Goal: Task Accomplishment & Management: Manage account settings

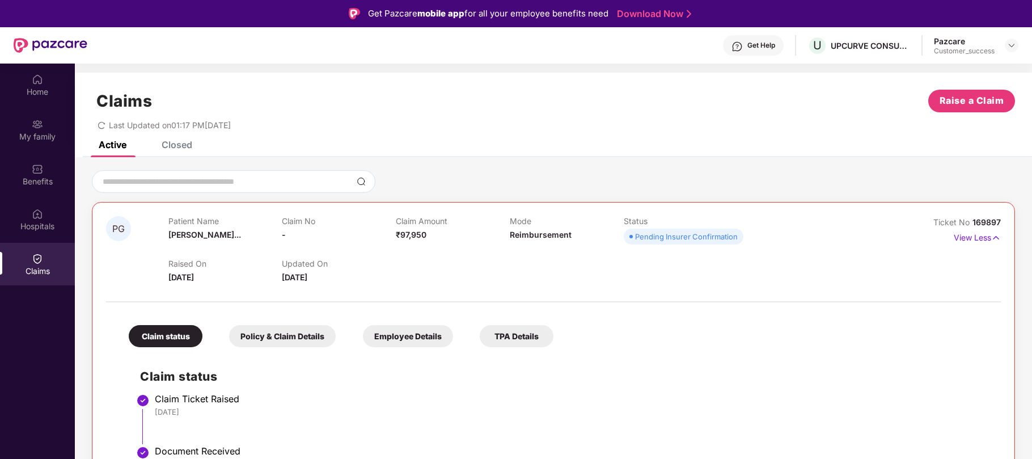
scroll to position [63, 0]
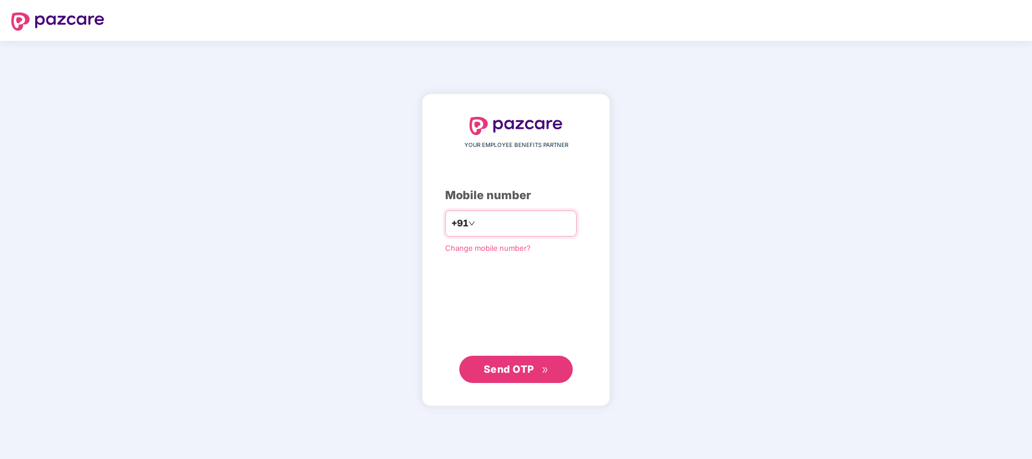
type input "**********"
click at [519, 370] on span "Send OTP" at bounding box center [509, 368] width 50 height 12
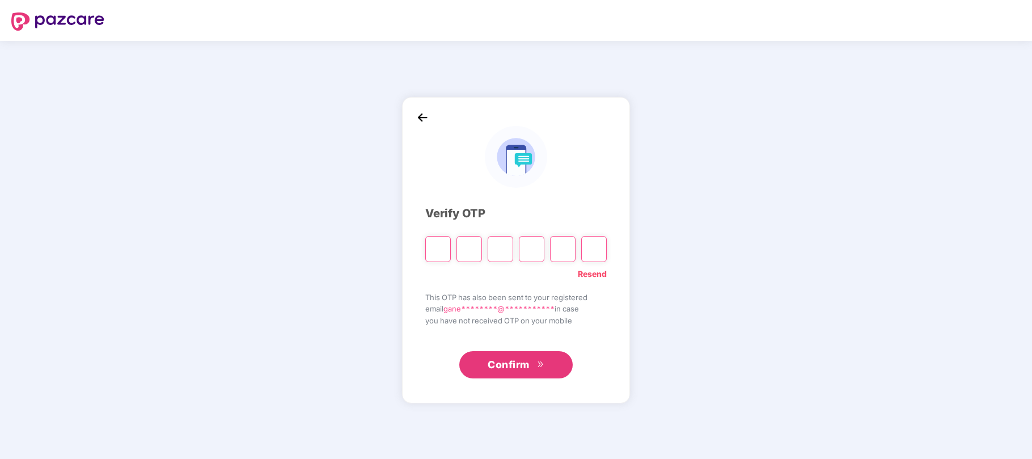
type input "*"
click at [534, 252] on input "*" at bounding box center [532, 249] width 26 height 26
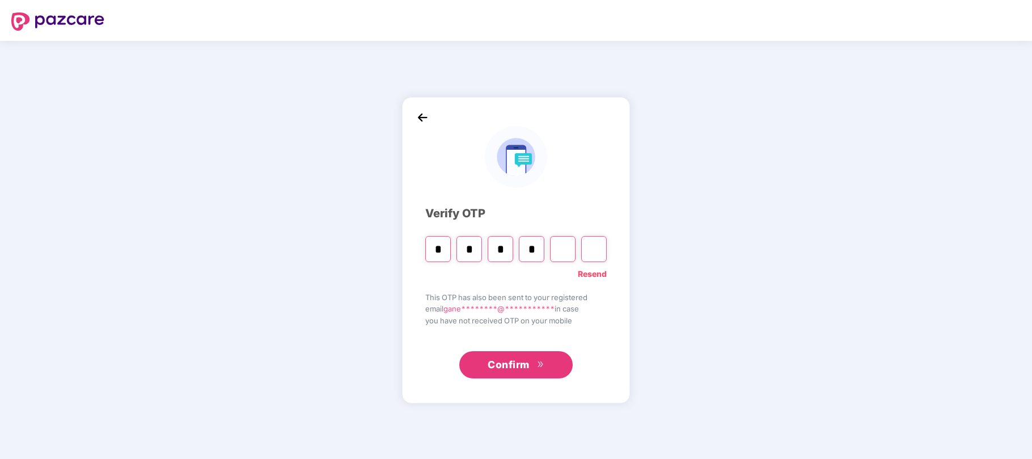
type input "*"
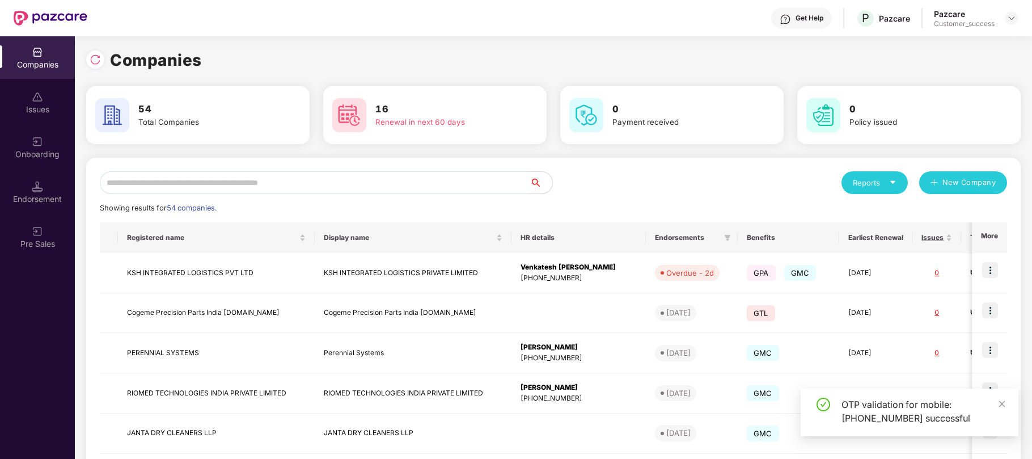
click at [393, 184] on input "text" at bounding box center [315, 182] width 430 height 23
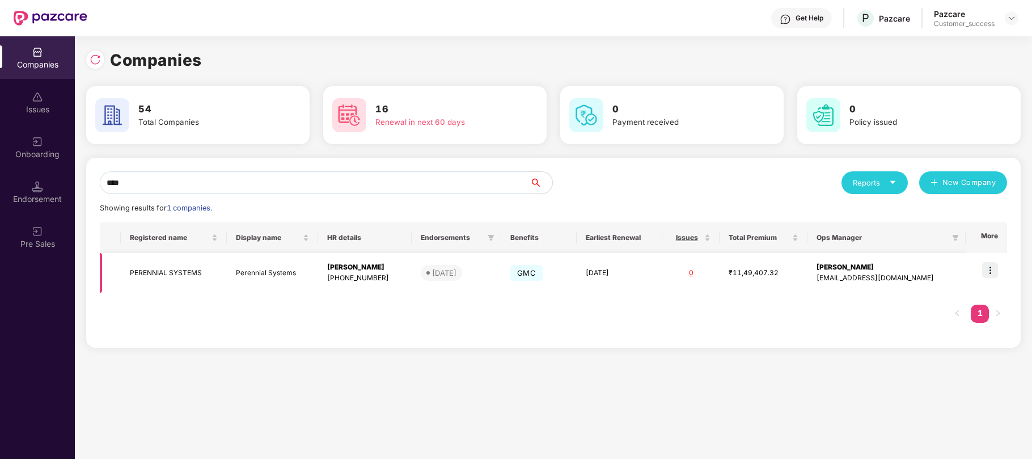
type input "****"
click at [991, 270] on img at bounding box center [990, 270] width 16 height 16
click at [791, 266] on td "₹11,49,407.32" at bounding box center [763, 273] width 88 height 40
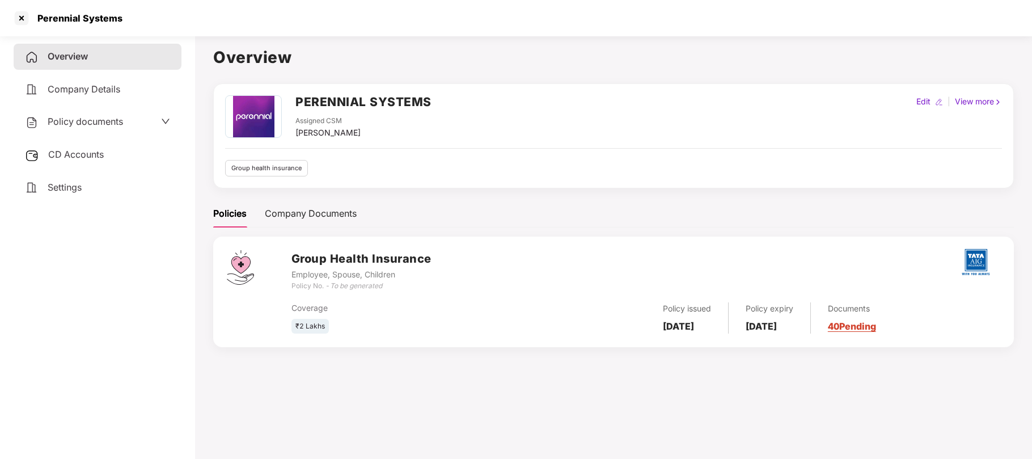
click at [100, 123] on span "Policy documents" at bounding box center [85, 121] width 75 height 11
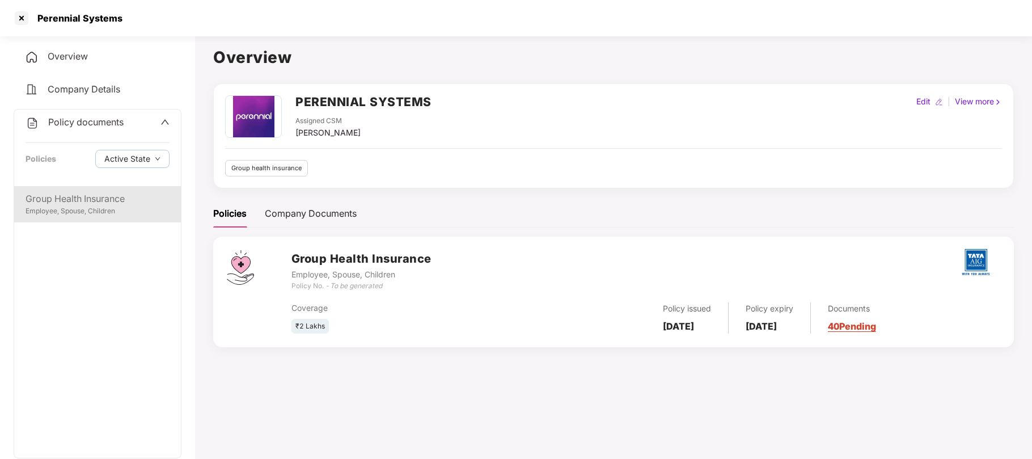
click at [78, 197] on div "Group Health Insurance" at bounding box center [98, 199] width 144 height 14
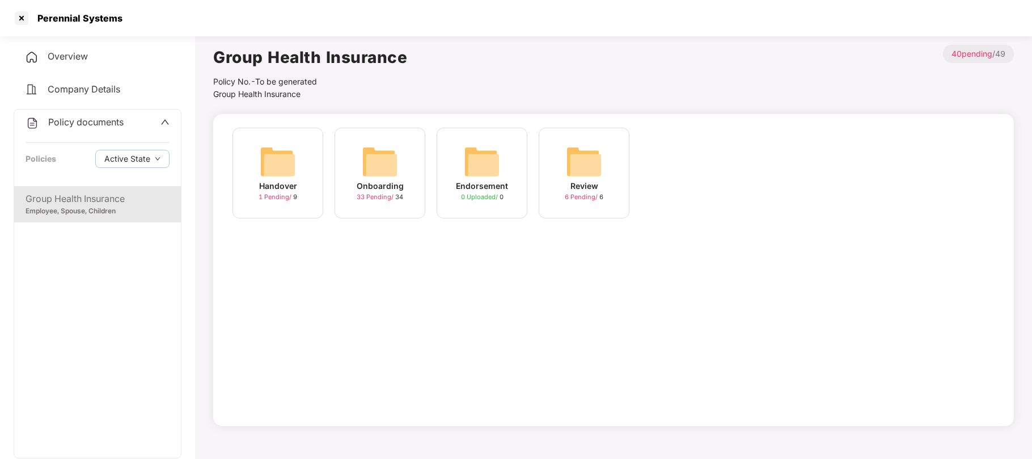
click at [60, 117] on span "Policy documents" at bounding box center [85, 121] width 75 height 11
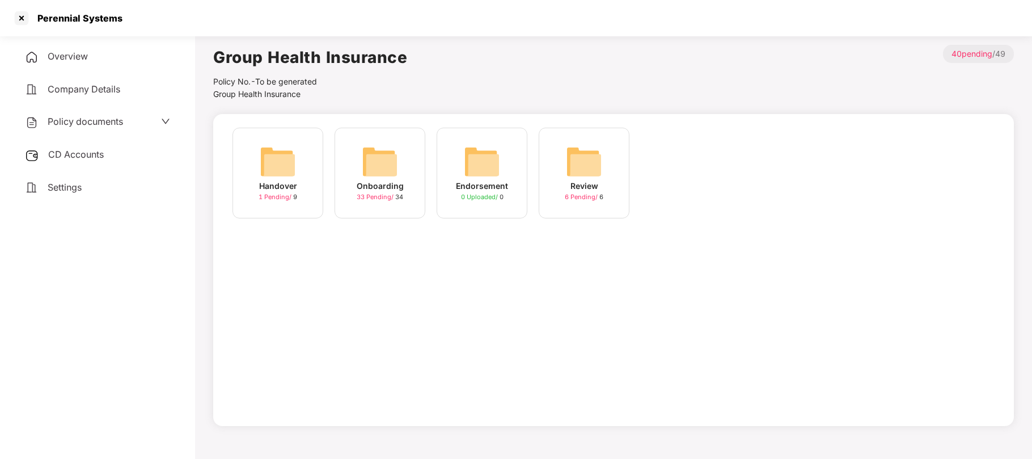
click at [60, 117] on span "Policy documents" at bounding box center [85, 121] width 75 height 11
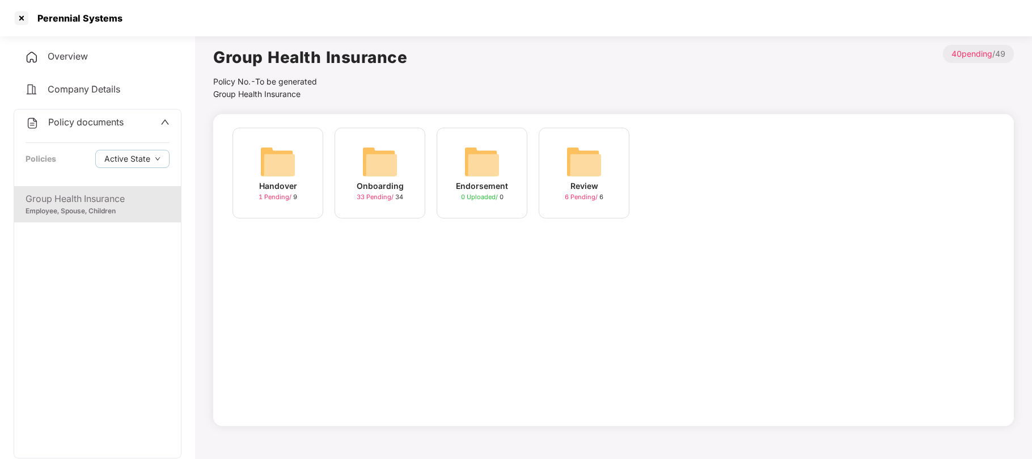
click at [73, 89] on span "Company Details" at bounding box center [84, 88] width 73 height 11
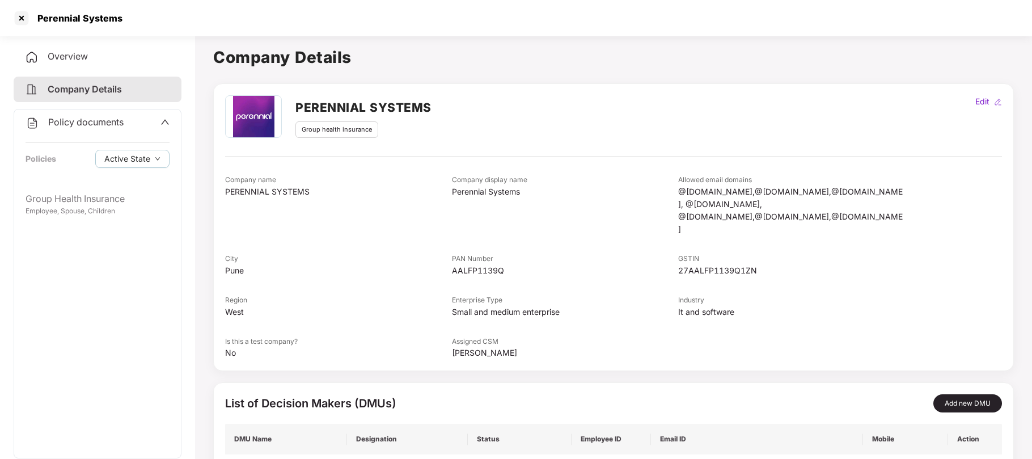
click at [94, 126] on span "Policy documents" at bounding box center [85, 121] width 75 height 11
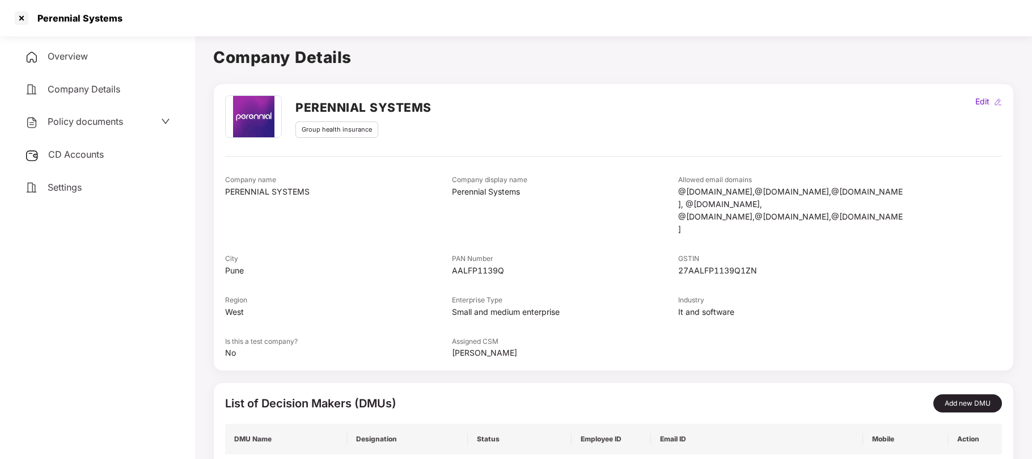
click at [82, 124] on span "Policy documents" at bounding box center [85, 121] width 75 height 11
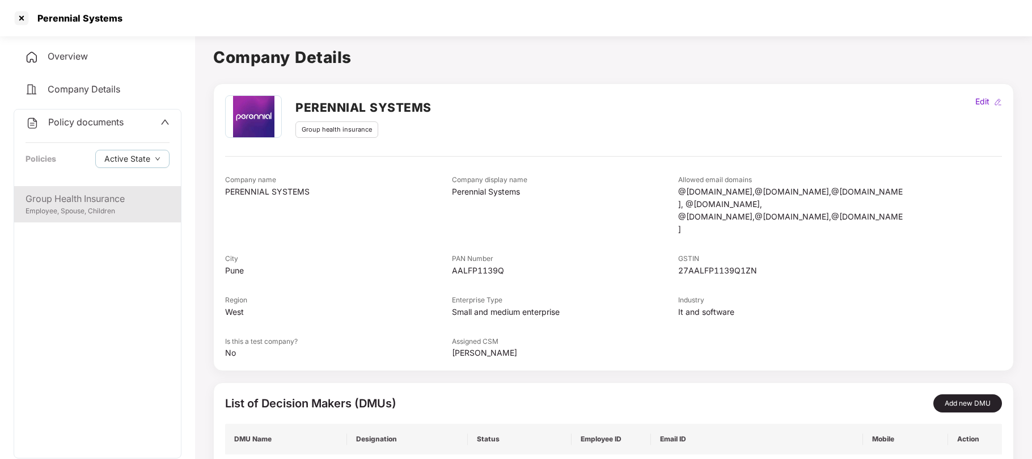
click at [90, 212] on div "Employee, Spouse, Children" at bounding box center [98, 211] width 144 height 11
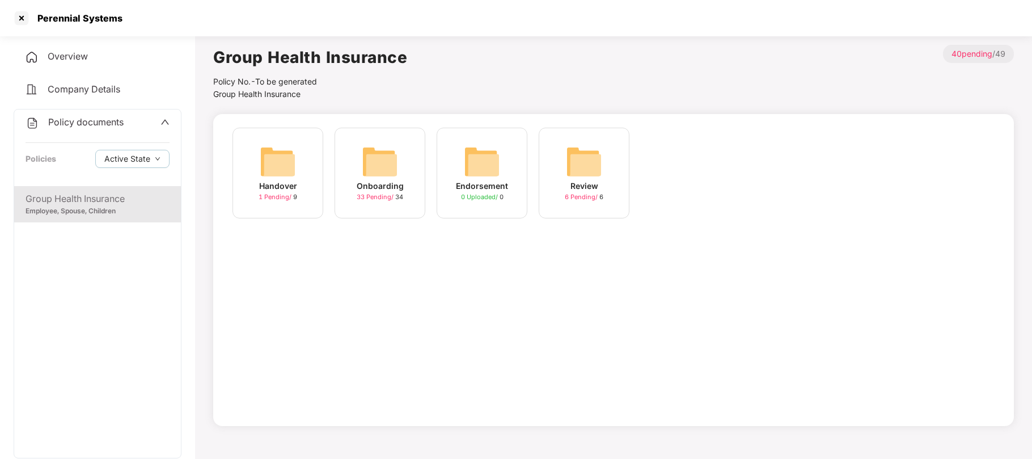
click at [60, 50] on span "Overview" at bounding box center [68, 55] width 40 height 11
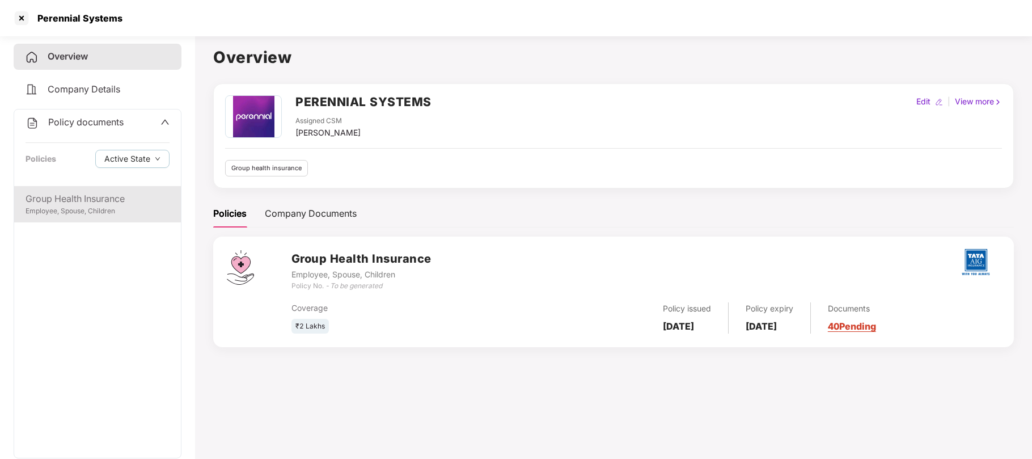
click at [79, 206] on div "Employee, Spouse, Children" at bounding box center [98, 211] width 144 height 11
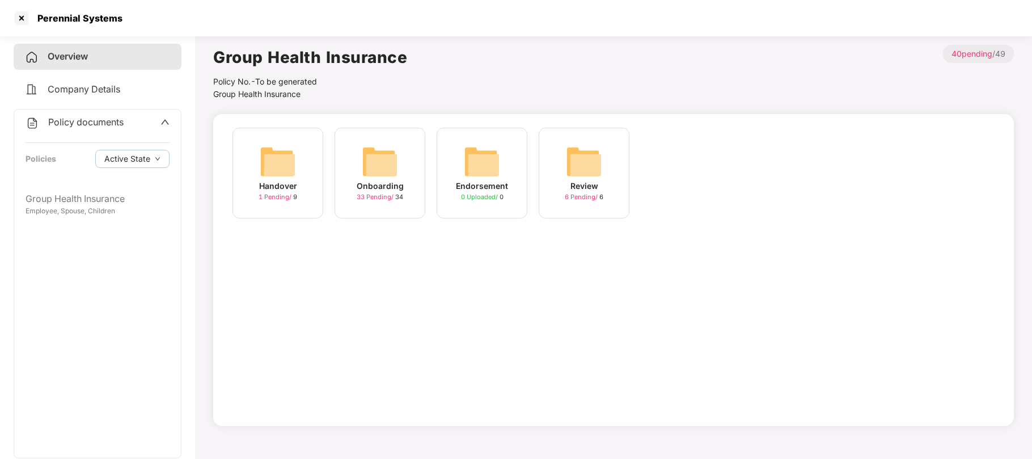
click at [393, 184] on div "Onboarding" at bounding box center [380, 186] width 47 height 12
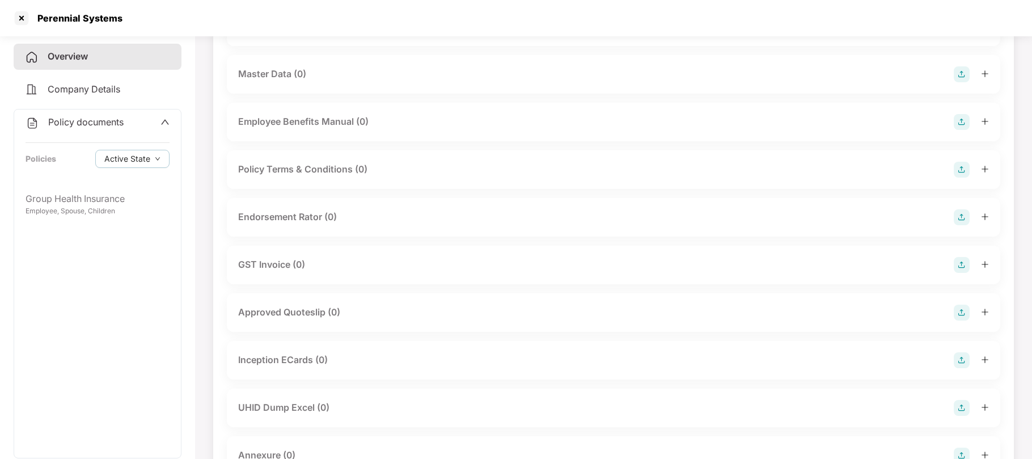
scroll to position [216, 0]
click at [302, 409] on div "UHID Dump Excel (0)" at bounding box center [283, 407] width 91 height 14
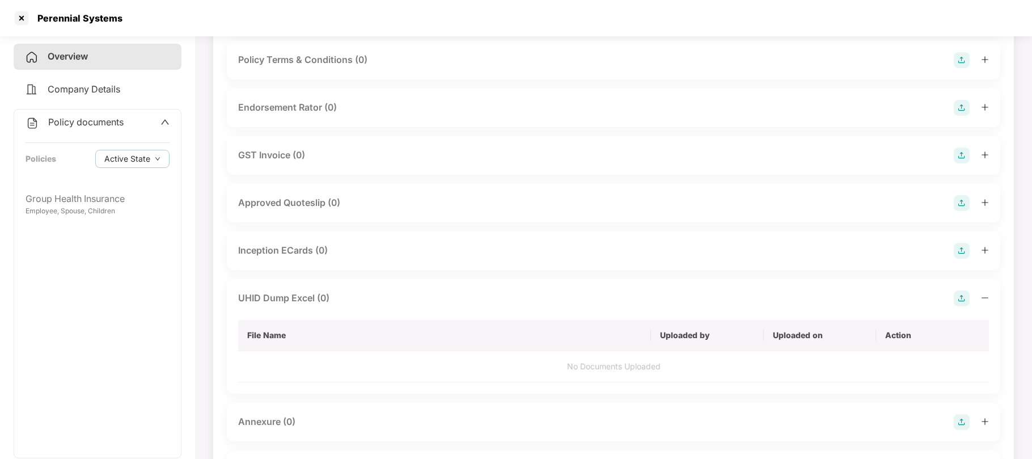
scroll to position [327, 0]
click at [966, 296] on img at bounding box center [961, 297] width 16 height 16
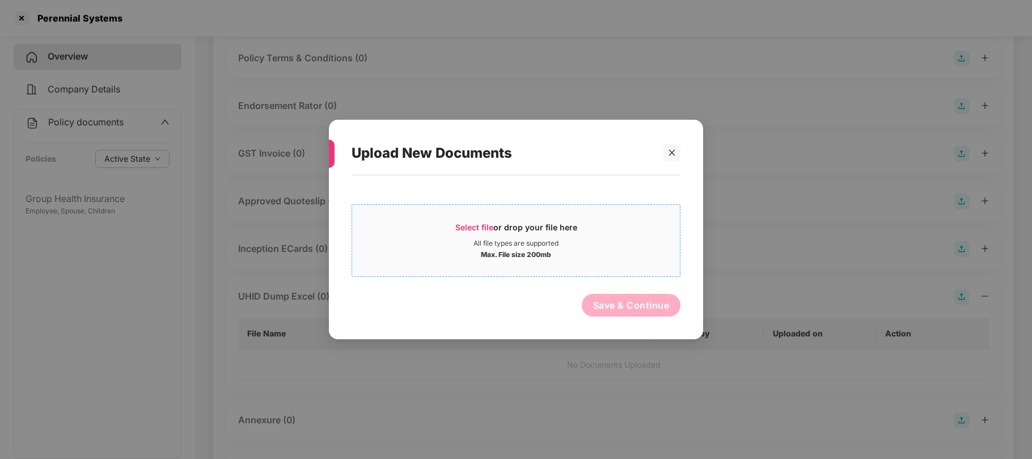
click at [473, 230] on span "Select file" at bounding box center [474, 227] width 38 height 10
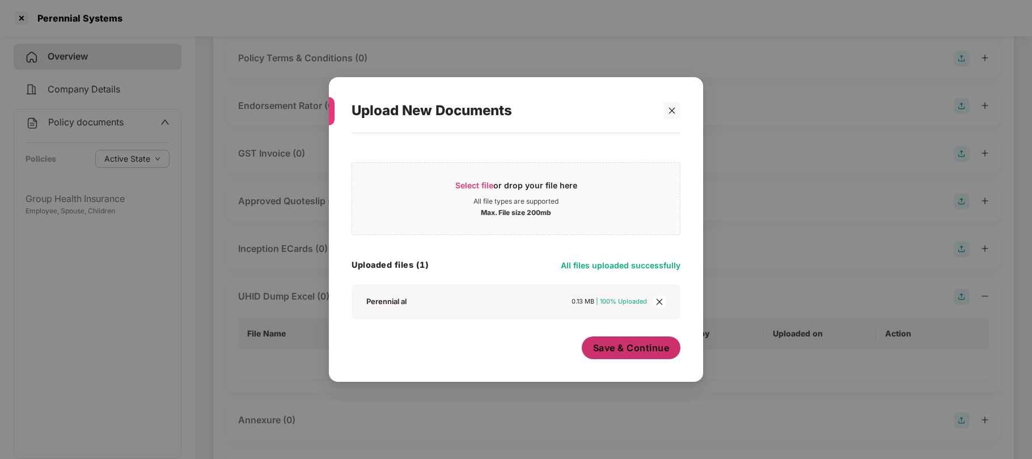
click at [608, 355] on button "Save & Continue" at bounding box center [631, 347] width 99 height 23
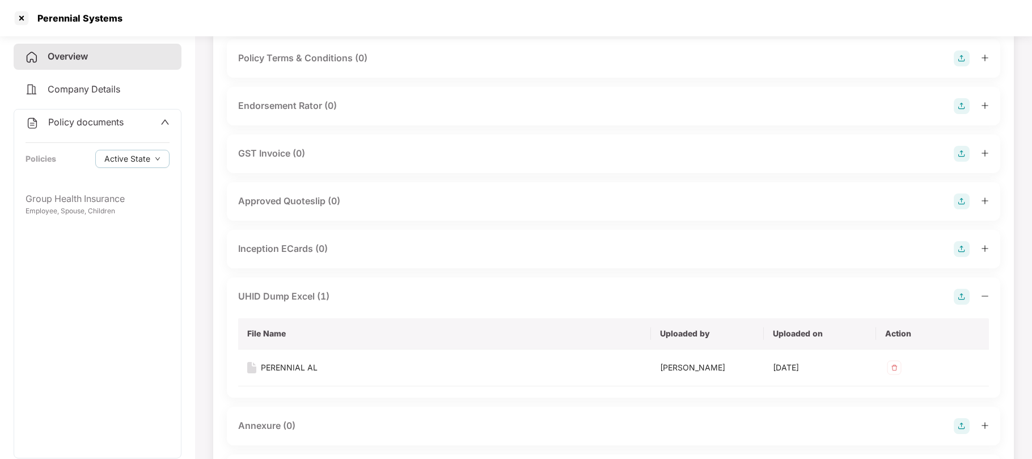
click at [959, 108] on img at bounding box center [961, 106] width 16 height 16
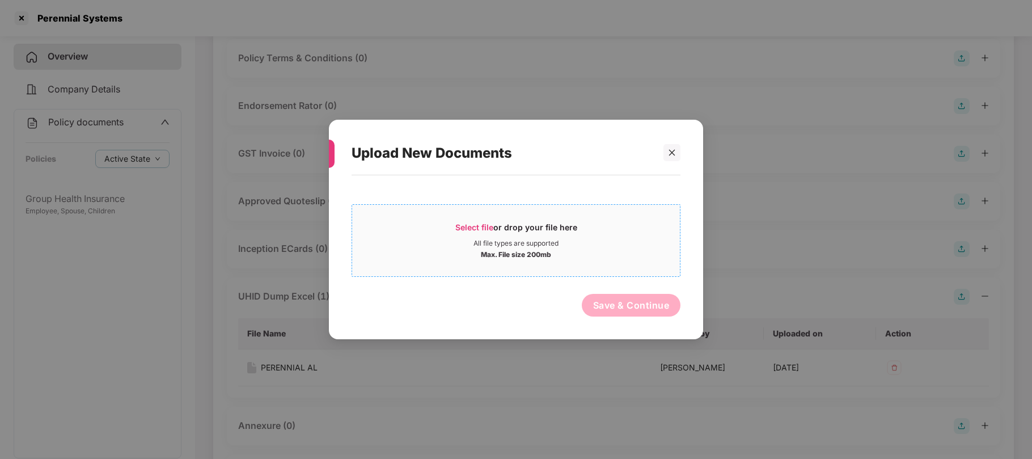
click at [490, 224] on span "Select file" at bounding box center [474, 227] width 38 height 10
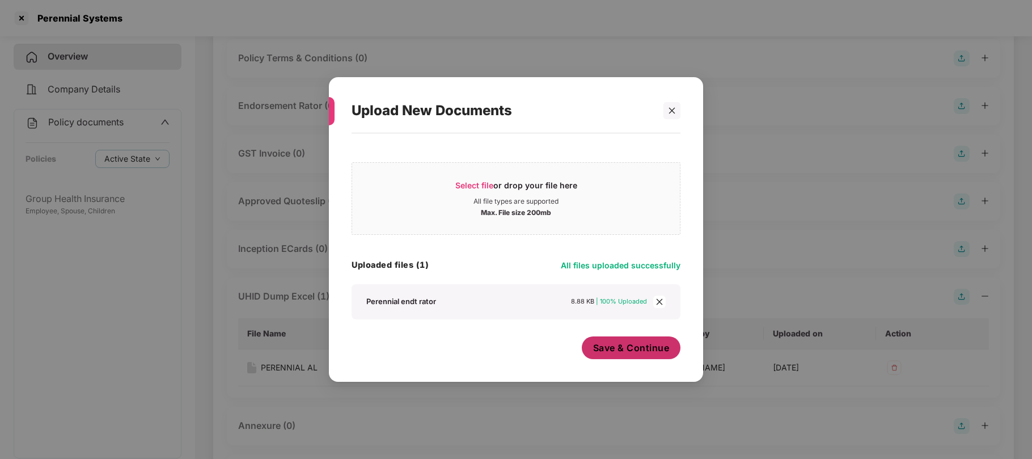
click at [641, 354] on span "Save & Continue" at bounding box center [631, 347] width 77 height 12
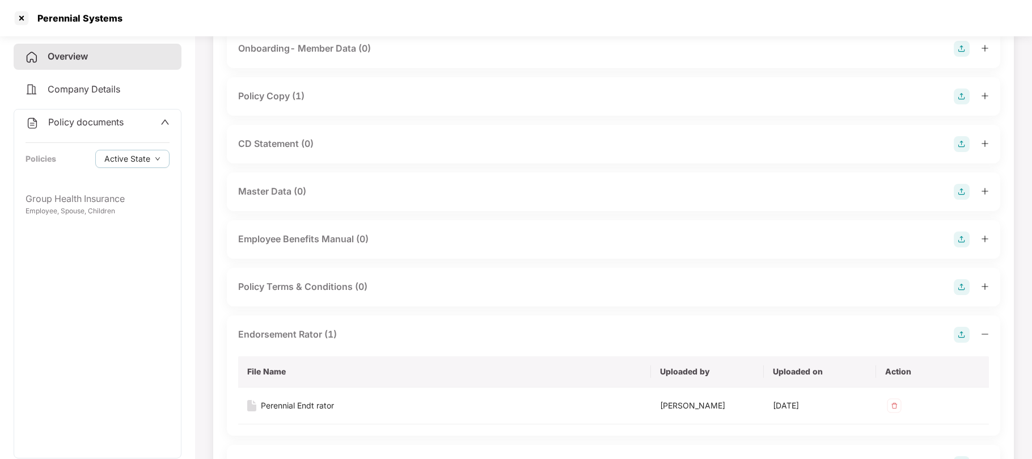
scroll to position [99, 0]
click at [960, 236] on img at bounding box center [961, 239] width 16 height 16
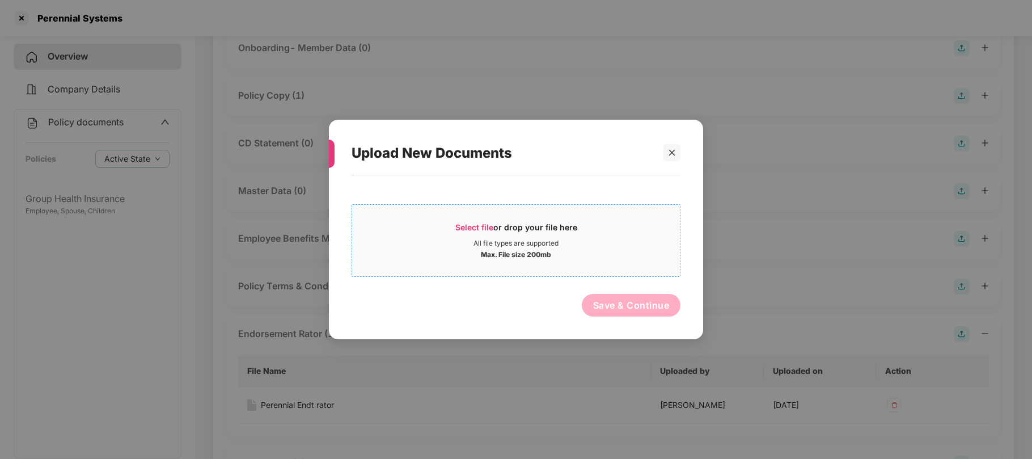
click at [466, 227] on span "Select file" at bounding box center [474, 227] width 38 height 10
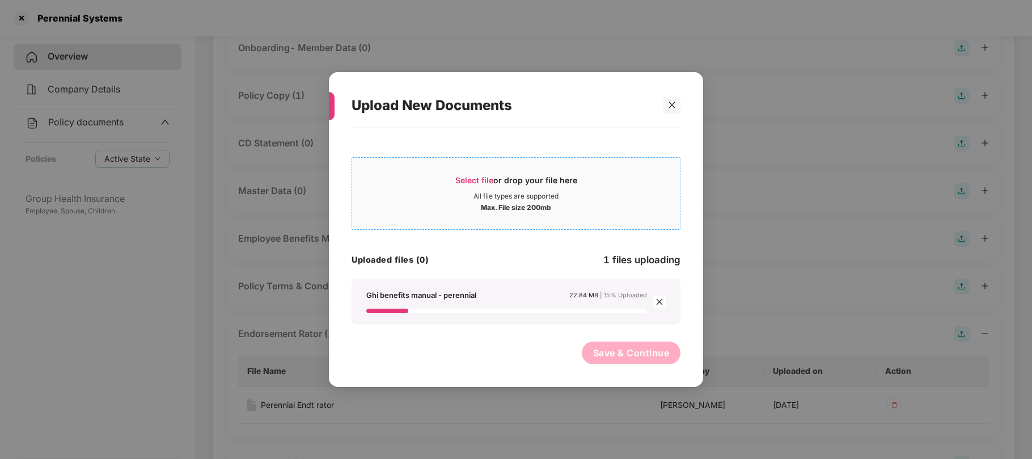
click at [442, 212] on span "Select file or drop your file here All file types are supported Max. File size …" at bounding box center [516, 193] width 328 height 54
click at [672, 105] on icon "close" at bounding box center [672, 105] width 8 height 8
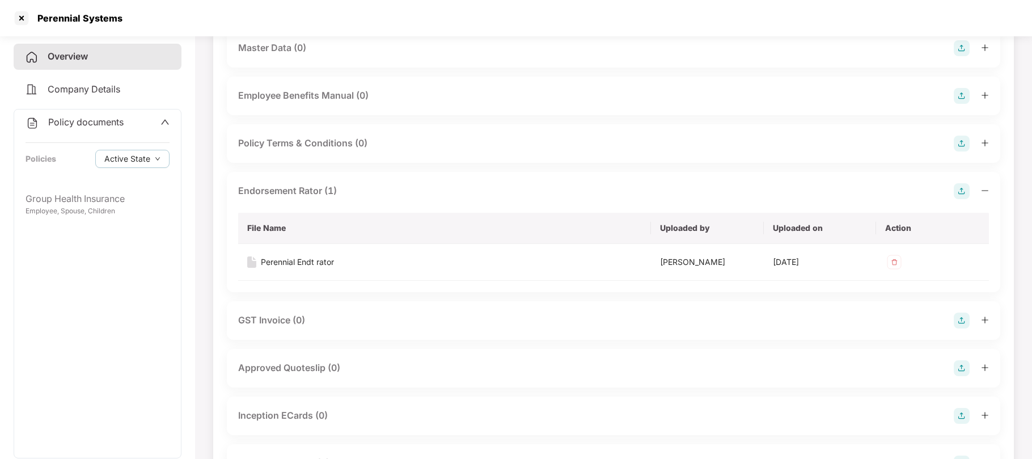
scroll to position [255, 0]
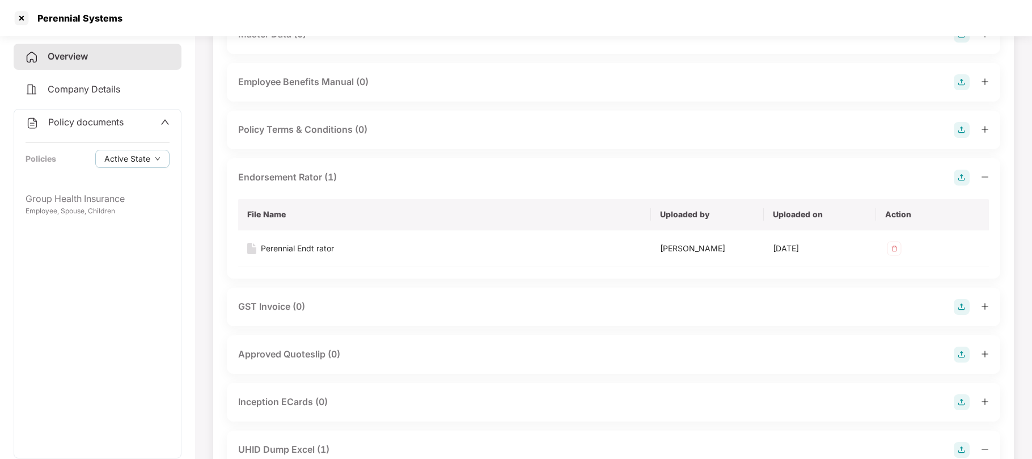
click at [960, 355] on img at bounding box center [961, 354] width 16 height 16
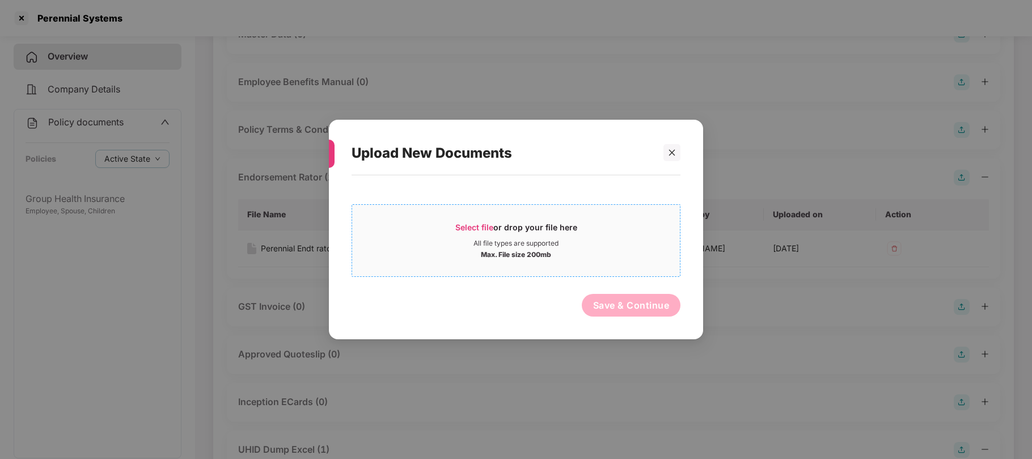
click at [488, 228] on span "Select file" at bounding box center [474, 227] width 38 height 10
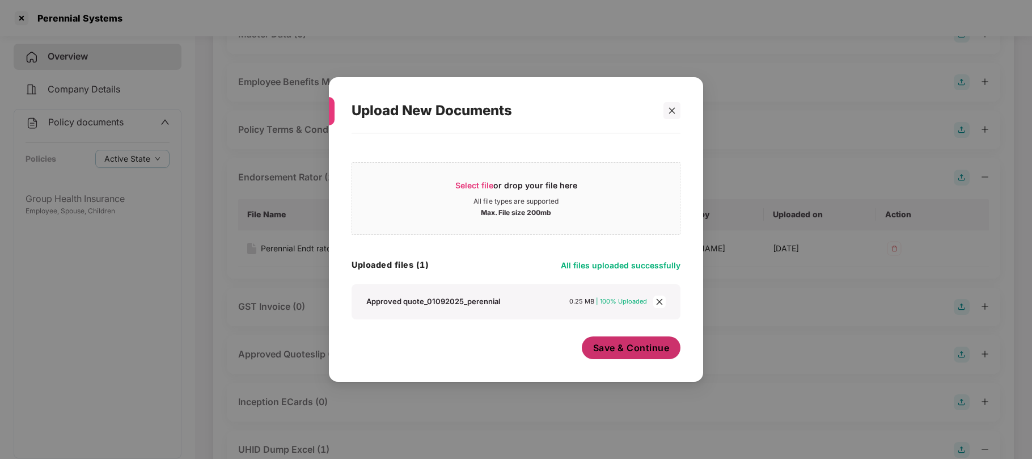
click at [639, 356] on button "Save & Continue" at bounding box center [631, 347] width 99 height 23
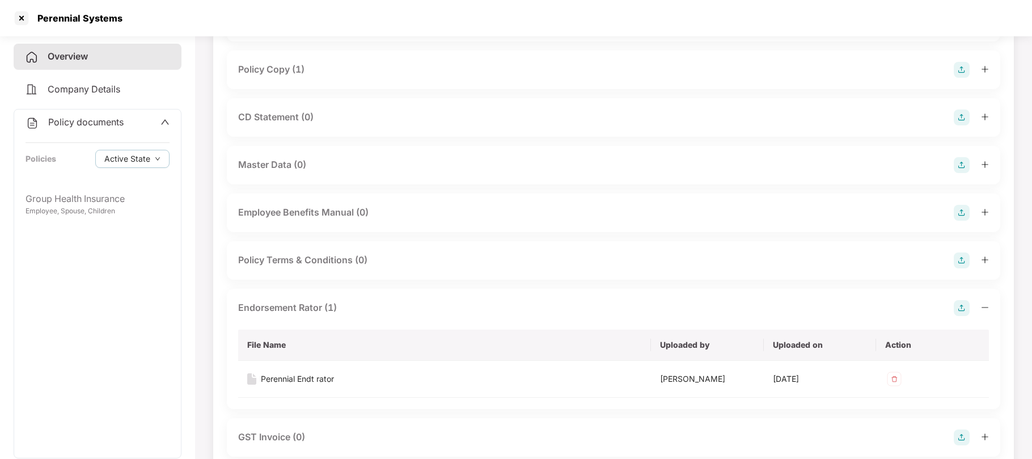
scroll to position [0, 0]
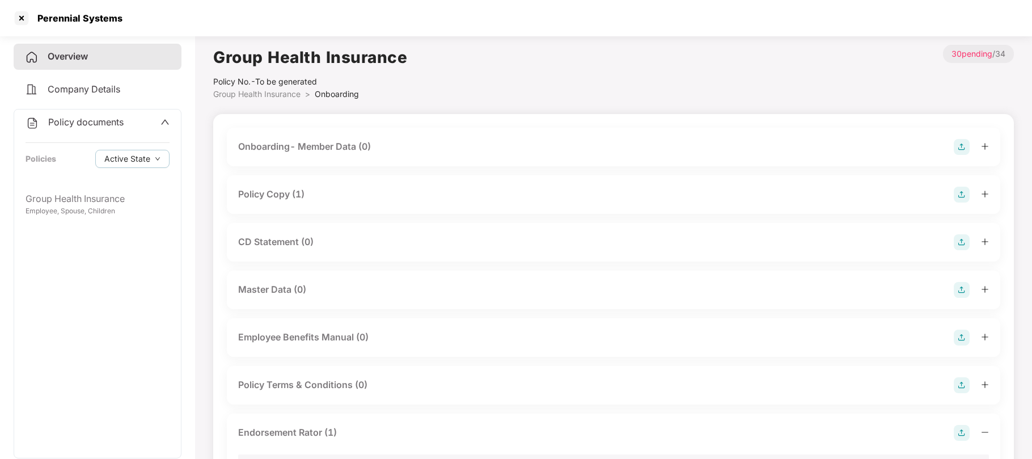
click at [469, 193] on div "Policy Copy (1)" at bounding box center [613, 194] width 751 height 16
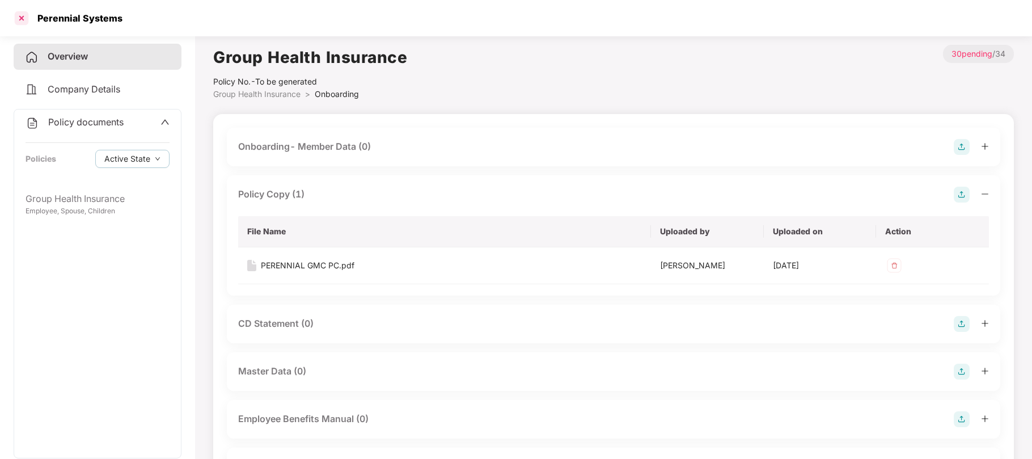
click at [22, 17] on div at bounding box center [21, 18] width 18 height 18
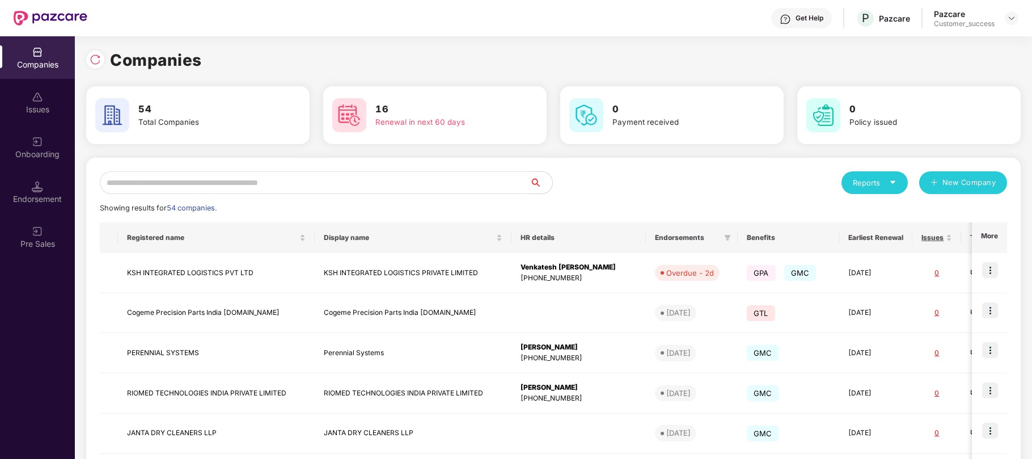
click at [368, 186] on input "text" at bounding box center [315, 182] width 430 height 23
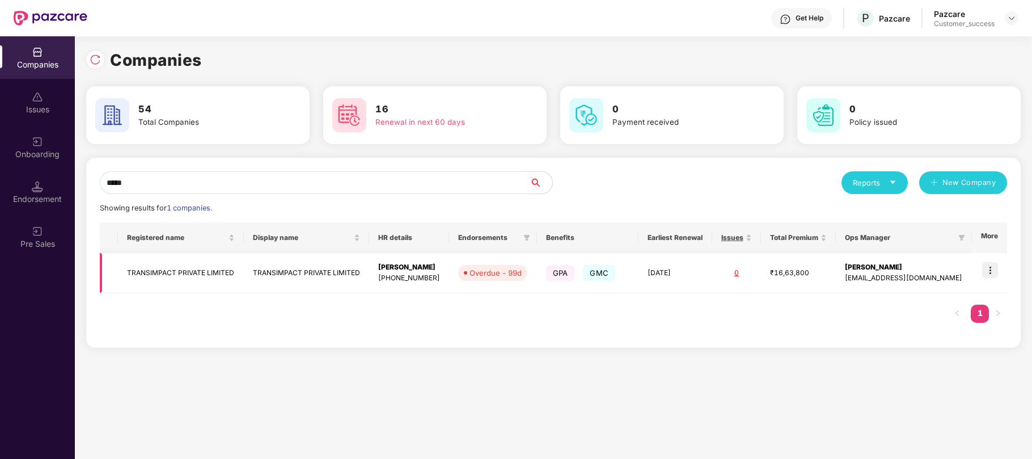
type input "*****"
click at [991, 270] on img at bounding box center [990, 270] width 16 height 16
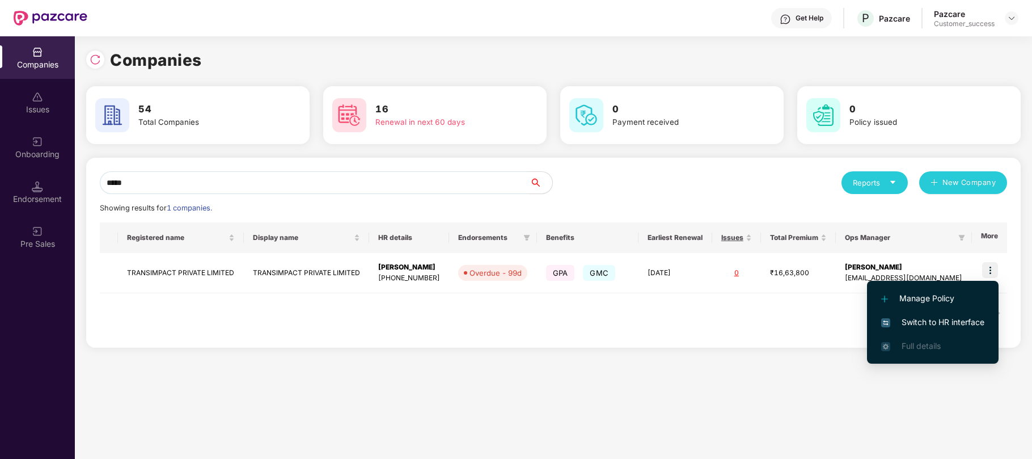
click at [908, 319] on span "Switch to HR interface" at bounding box center [932, 322] width 103 height 12
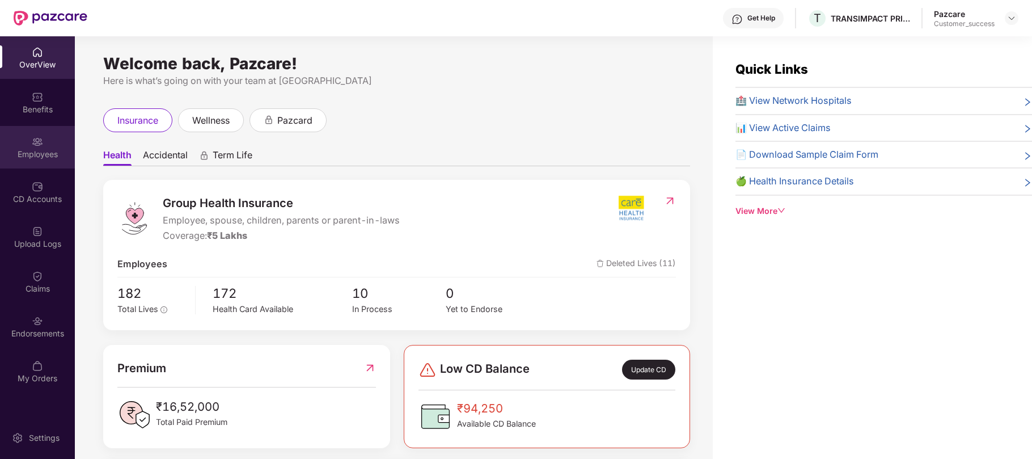
click at [41, 154] on div "Employees" at bounding box center [37, 154] width 75 height 11
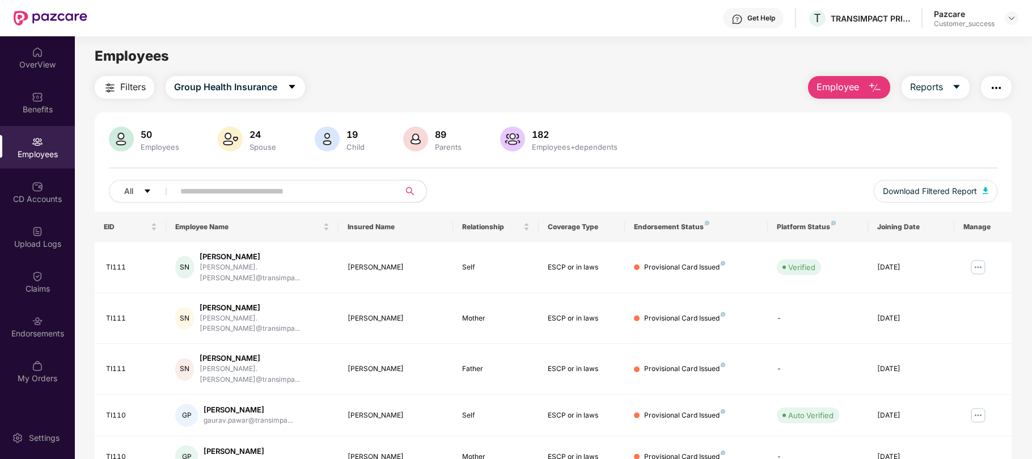
click at [320, 188] on input "text" at bounding box center [282, 191] width 204 height 17
paste input "*******"
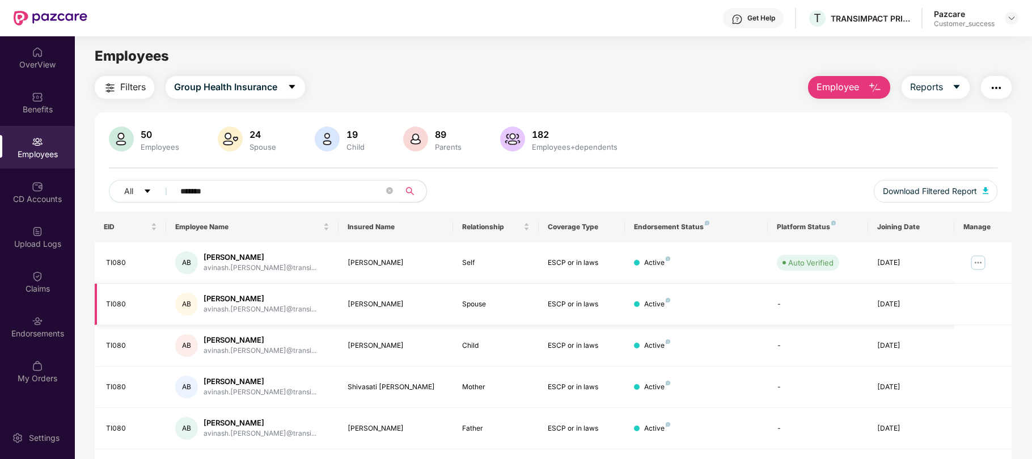
scroll to position [36, 0]
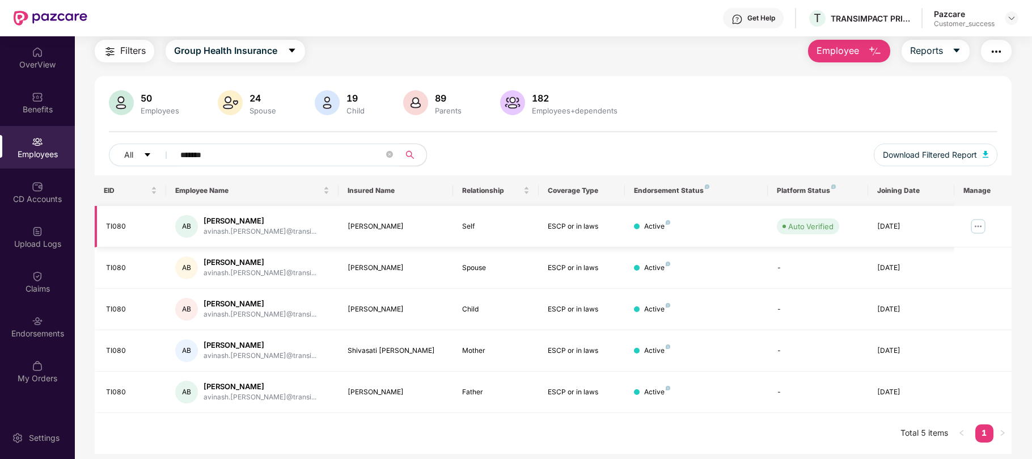
type input "*******"
click at [980, 225] on img at bounding box center [978, 226] width 18 height 18
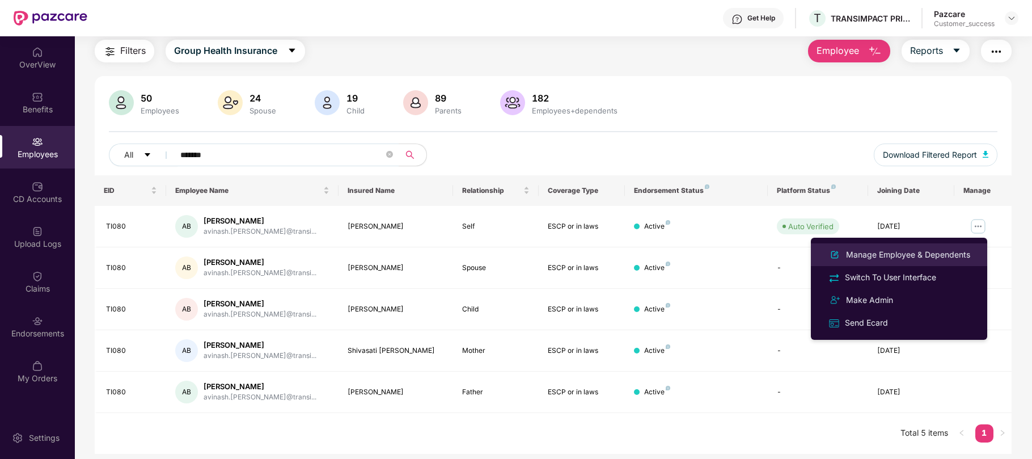
click at [897, 258] on div "Manage Employee & Dependents" at bounding box center [907, 254] width 129 height 12
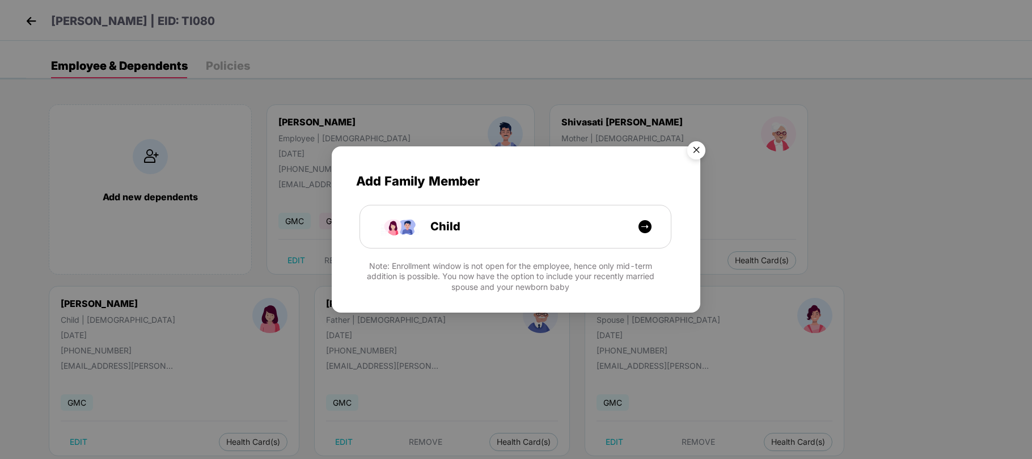
click at [697, 148] on img "Close" at bounding box center [696, 152] width 32 height 32
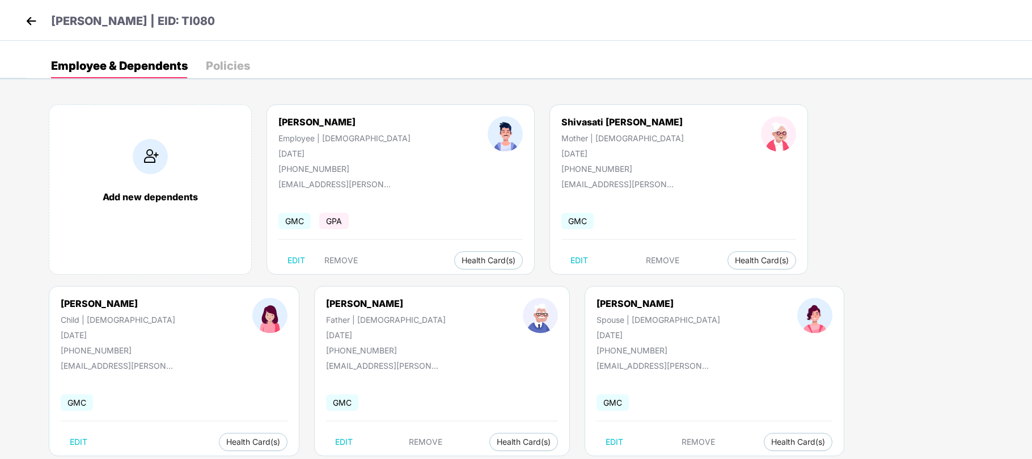
scroll to position [25, 0]
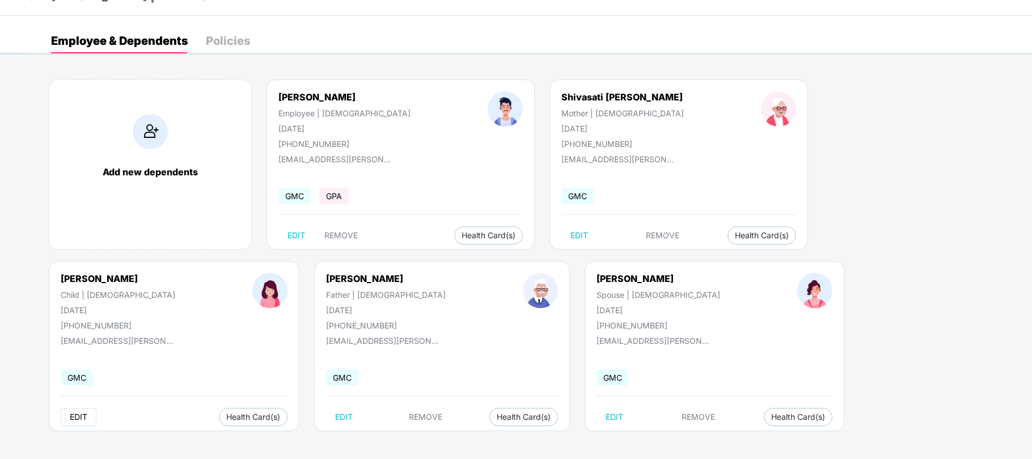
click at [87, 412] on span "EDIT" at bounding box center [79, 416] width 18 height 9
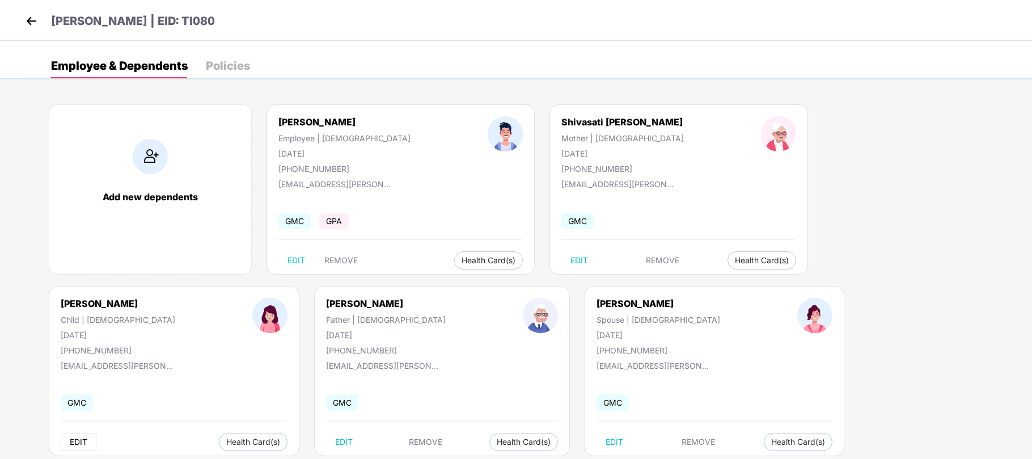
select select "*****"
select select "******"
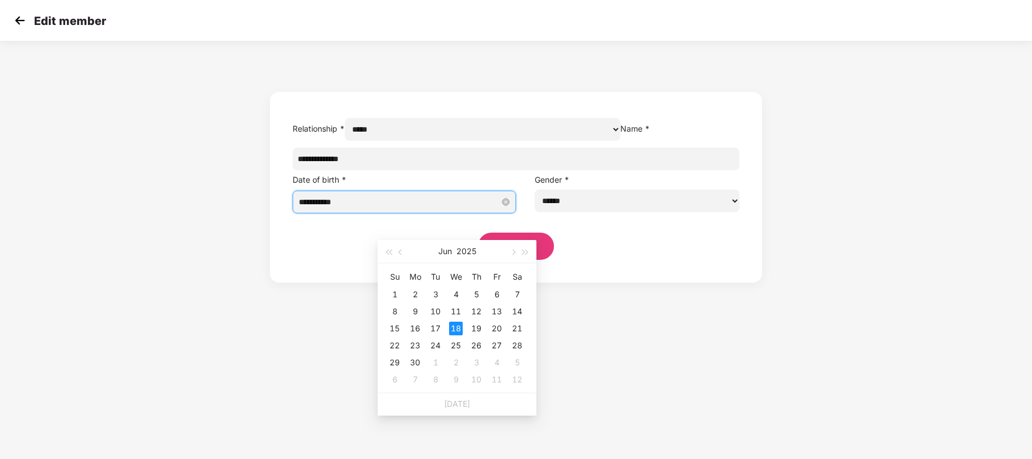
click at [443, 208] on input "**********" at bounding box center [399, 202] width 201 height 12
click at [468, 252] on button "2025" at bounding box center [466, 251] width 20 height 23
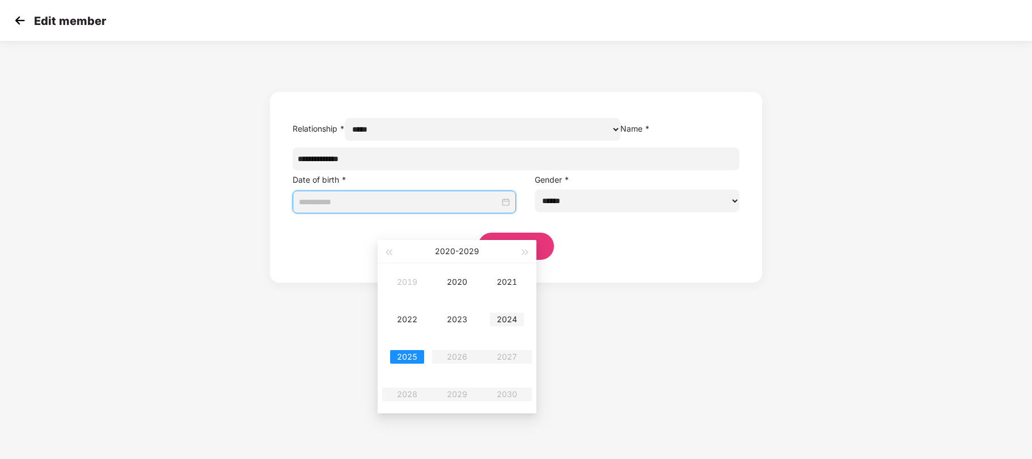
click at [503, 320] on div "2024" at bounding box center [507, 319] width 34 height 14
click at [447, 252] on button "Jun" at bounding box center [445, 251] width 14 height 23
click at [502, 391] on div "Dec" at bounding box center [507, 394] width 34 height 14
type input "**********"
click at [477, 295] on div "5" at bounding box center [476, 294] width 14 height 14
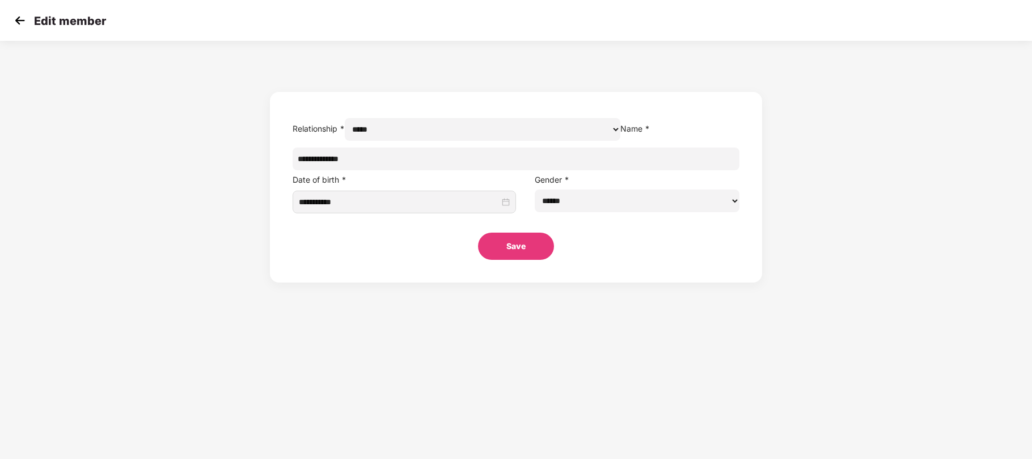
click at [649, 330] on section "**********" at bounding box center [516, 229] width 1032 height 459
click at [508, 260] on button "Save" at bounding box center [516, 245] width 76 height 27
select select "*****"
select select "******"
click at [517, 260] on button "Save" at bounding box center [516, 245] width 76 height 27
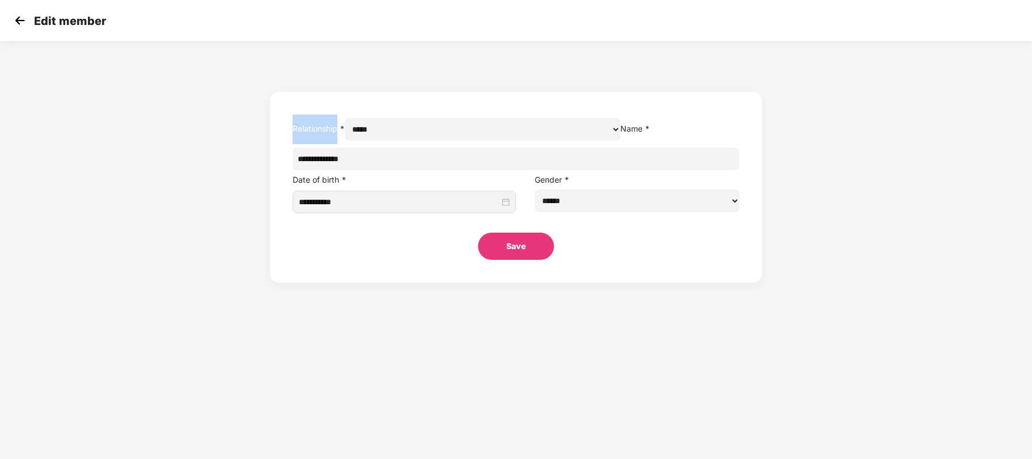
drag, startPoint x: 376, startPoint y: 119, endPoint x: 422, endPoint y: 121, distance: 46.0
click at [422, 121] on form "**********" at bounding box center [516, 187] width 492 height 190
click at [345, 124] on label "Relationship *" at bounding box center [319, 129] width 52 height 10
drag, startPoint x: 422, startPoint y: 121, endPoint x: 379, endPoint y: 121, distance: 43.1
click at [345, 124] on label "Relationship *" at bounding box center [319, 129] width 52 height 10
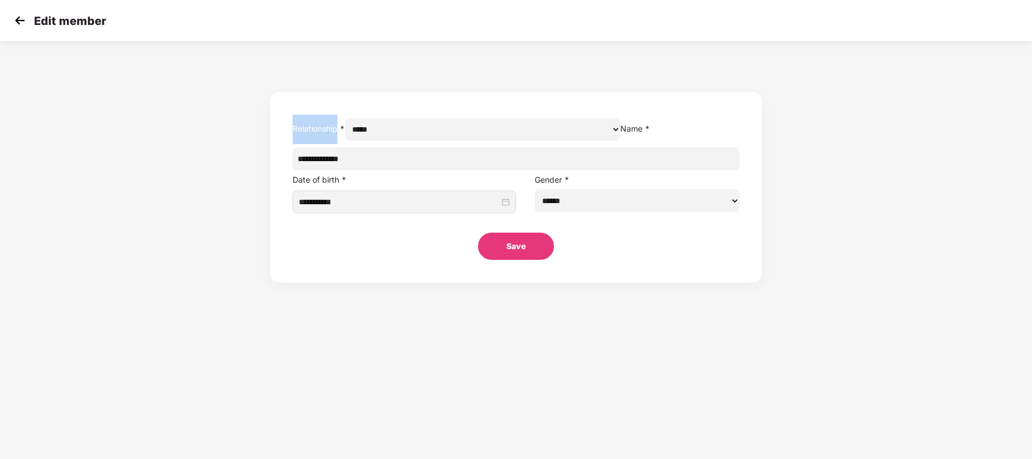
click at [345, 124] on label "Relationship *" at bounding box center [319, 129] width 52 height 10
drag, startPoint x: 379, startPoint y: 121, endPoint x: 422, endPoint y: 124, distance: 43.2
click at [345, 124] on label "Relationship *" at bounding box center [319, 129] width 52 height 10
click at [505, 260] on button "Save" at bounding box center [516, 245] width 76 height 27
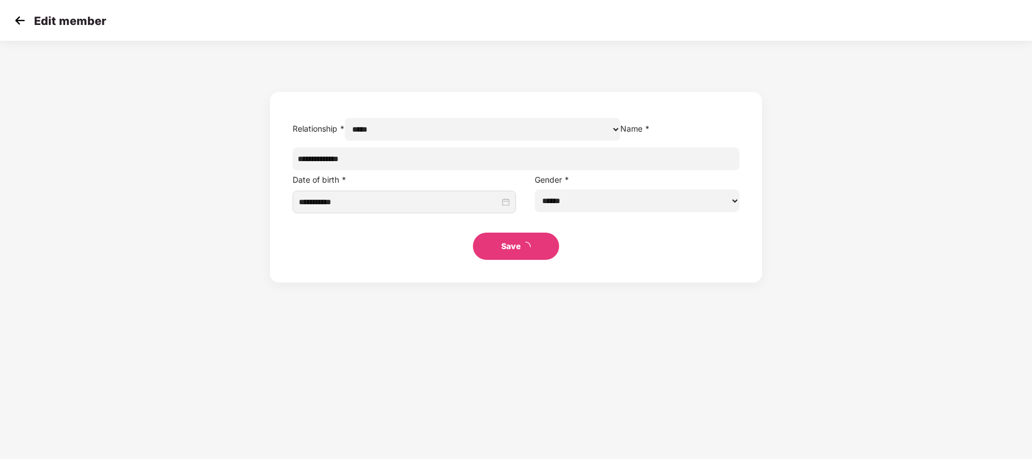
select select "*****"
select select "******"
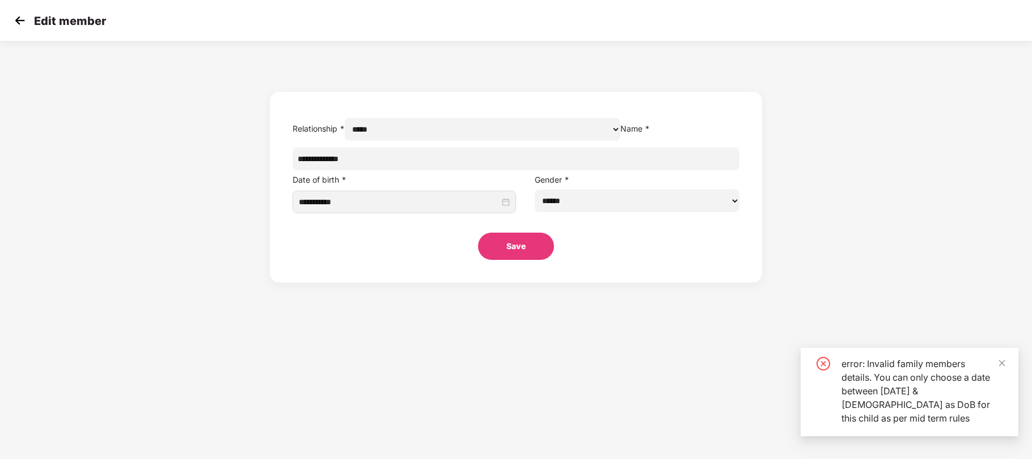
click at [19, 22] on img at bounding box center [19, 20] width 17 height 17
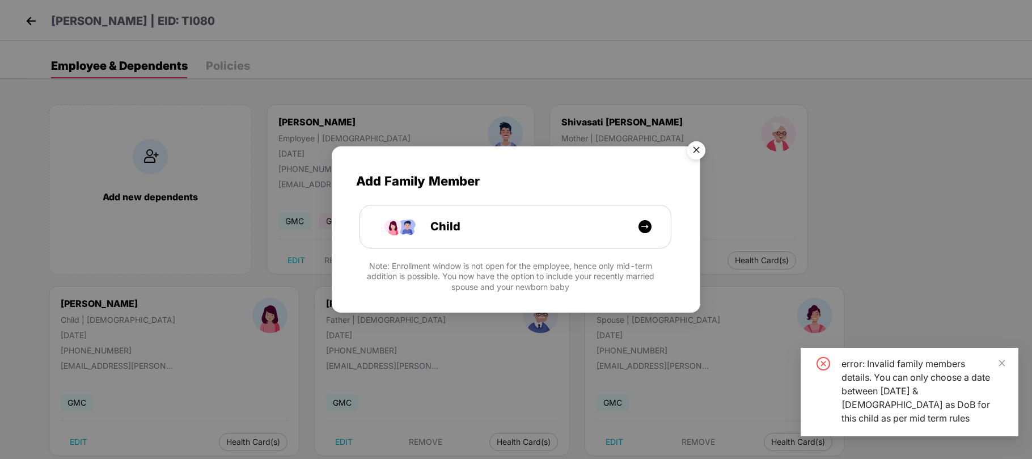
click at [697, 145] on img "Close" at bounding box center [696, 152] width 32 height 32
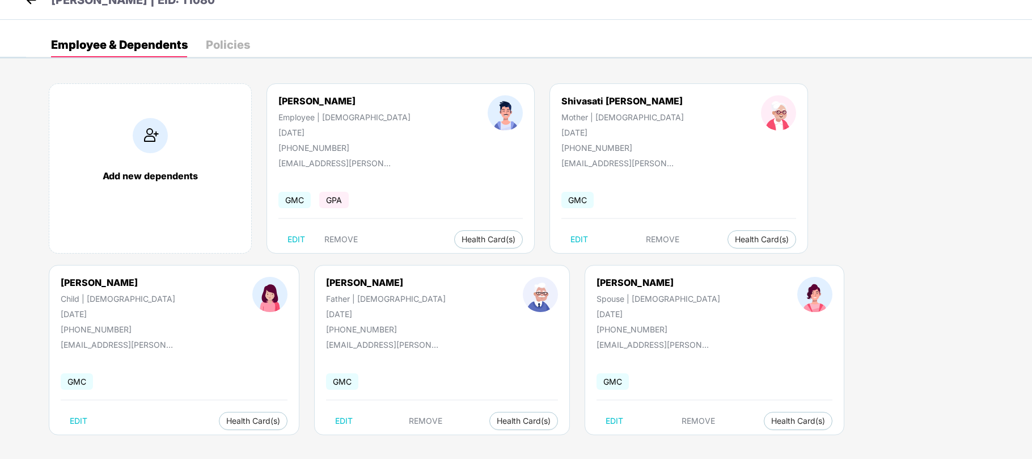
scroll to position [26, 0]
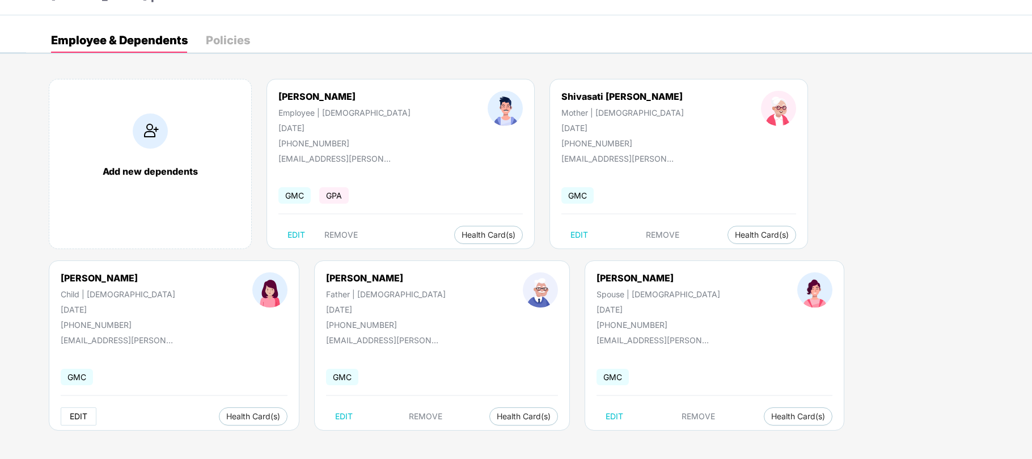
click at [87, 412] on span "EDIT" at bounding box center [79, 416] width 18 height 9
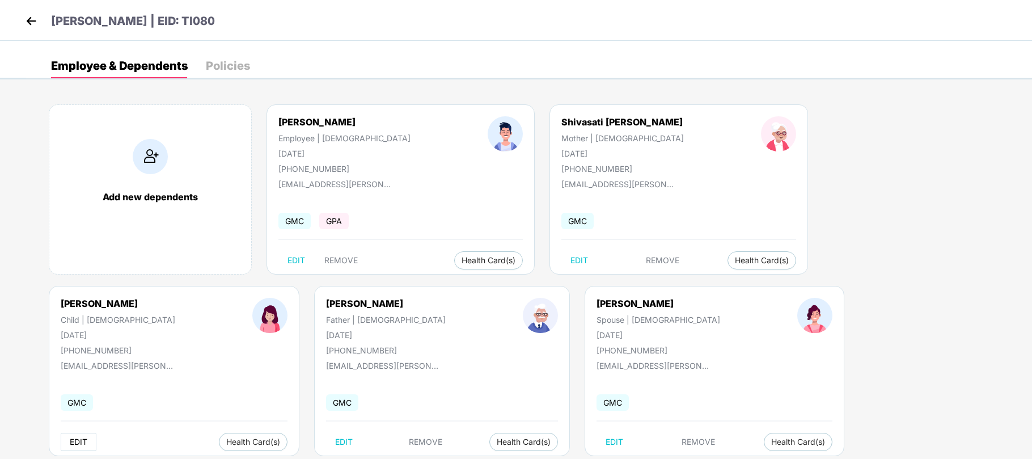
select select "*****"
select select "******"
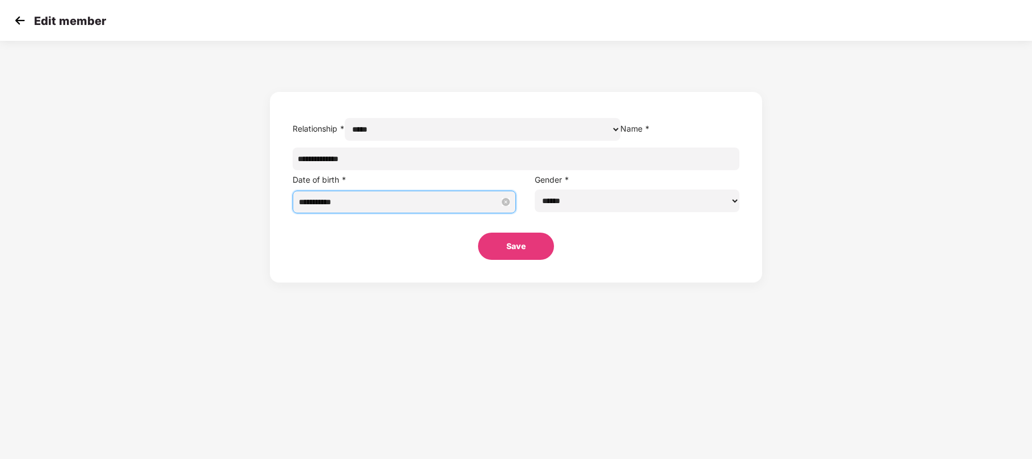
click at [441, 208] on input "**********" at bounding box center [399, 202] width 201 height 12
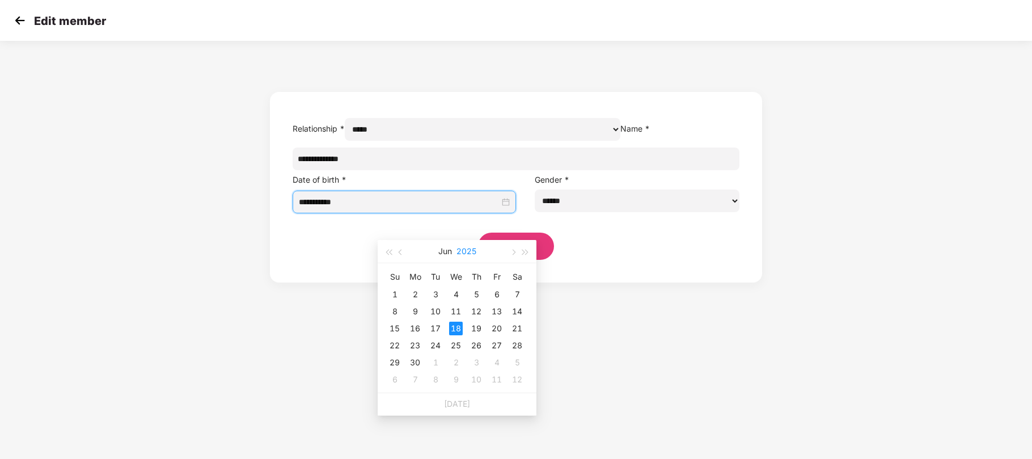
click at [461, 251] on button "2025" at bounding box center [466, 251] width 20 height 23
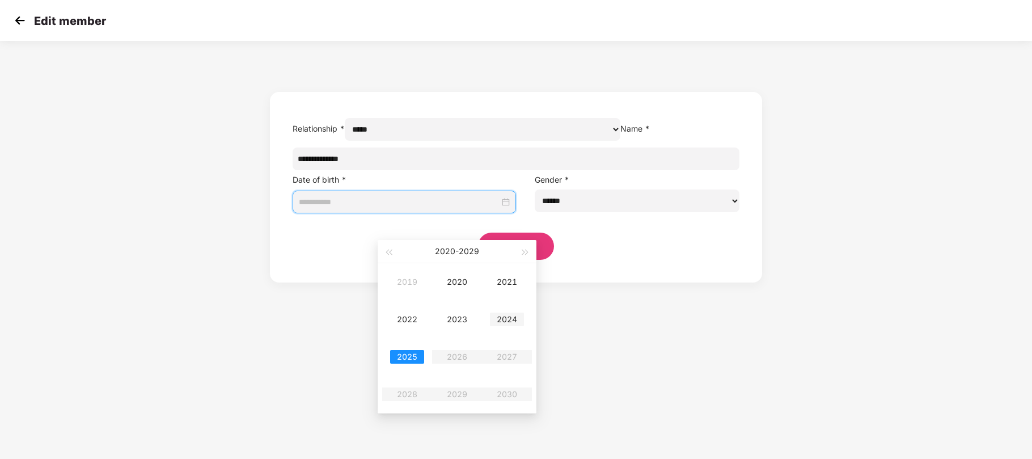
click at [506, 313] on div "2024" at bounding box center [507, 319] width 34 height 14
click at [440, 248] on button "Jun" at bounding box center [445, 251] width 14 height 23
click at [500, 388] on div "Dec" at bounding box center [507, 394] width 34 height 14
type input "**********"
click at [472, 296] on div "5" at bounding box center [476, 294] width 14 height 14
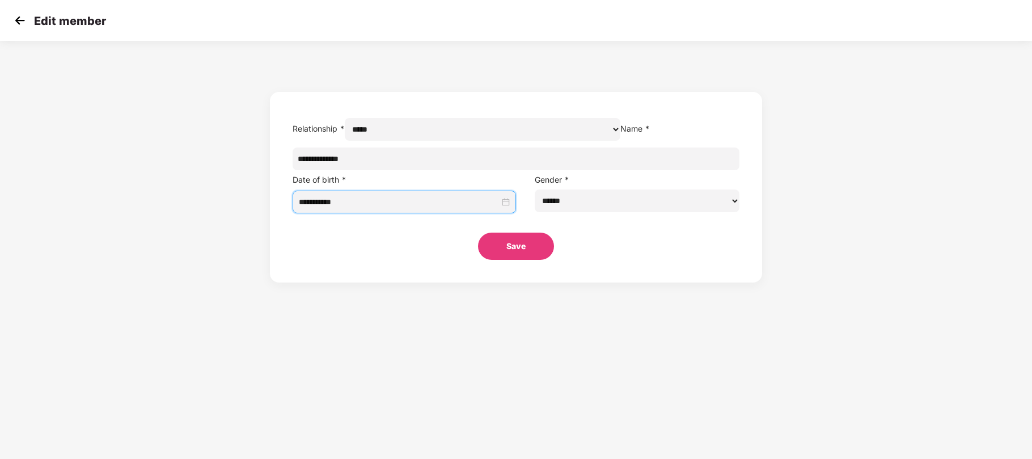
click at [511, 260] on button "Save" at bounding box center [516, 245] width 76 height 27
select select "*****"
select select "******"
drag, startPoint x: 439, startPoint y: 186, endPoint x: 347, endPoint y: 194, distance: 91.6
click at [347, 194] on div "**********" at bounding box center [516, 164] width 1032 height 236
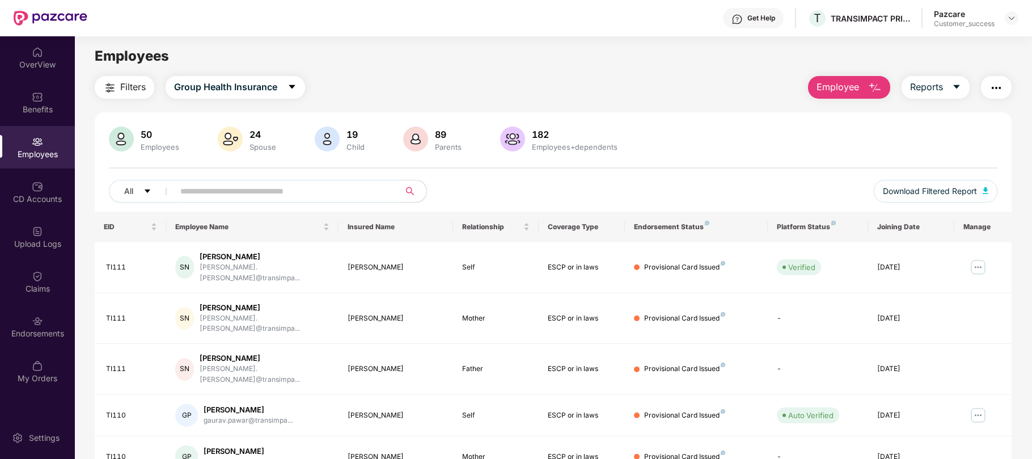
click at [230, 198] on input "text" at bounding box center [282, 191] width 204 height 17
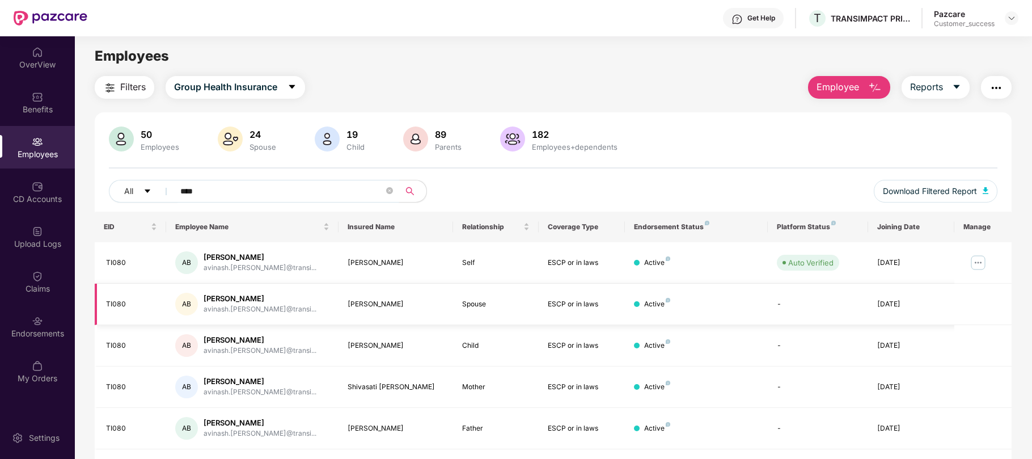
scroll to position [36, 0]
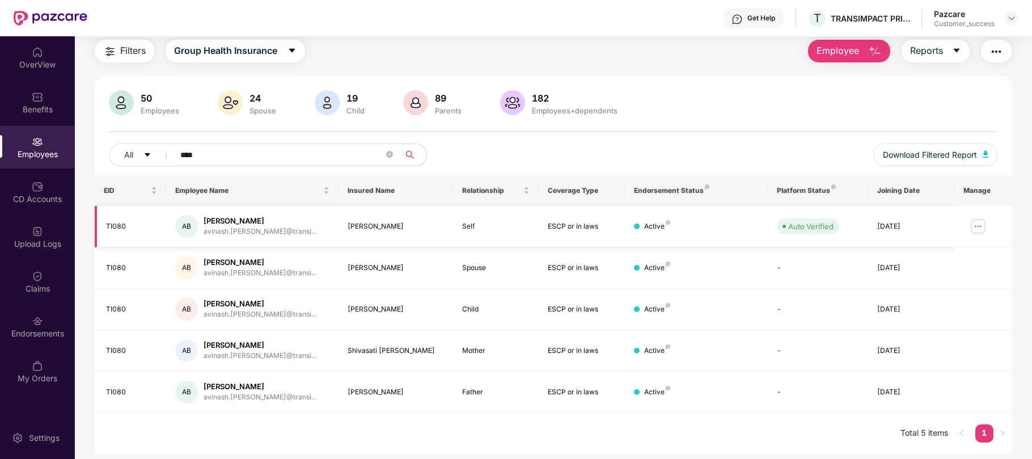
type input "****"
click at [985, 228] on img at bounding box center [978, 226] width 18 height 18
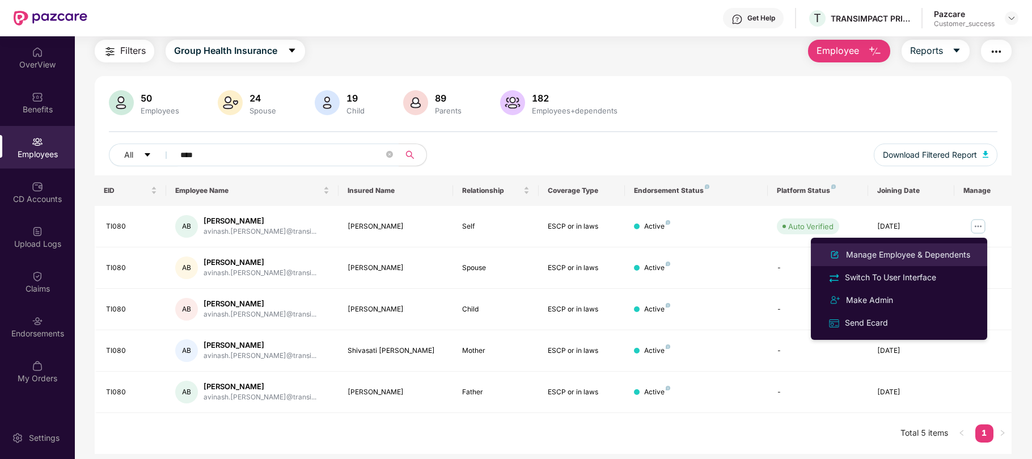
click at [910, 252] on div "Manage Employee & Dependents" at bounding box center [907, 254] width 129 height 12
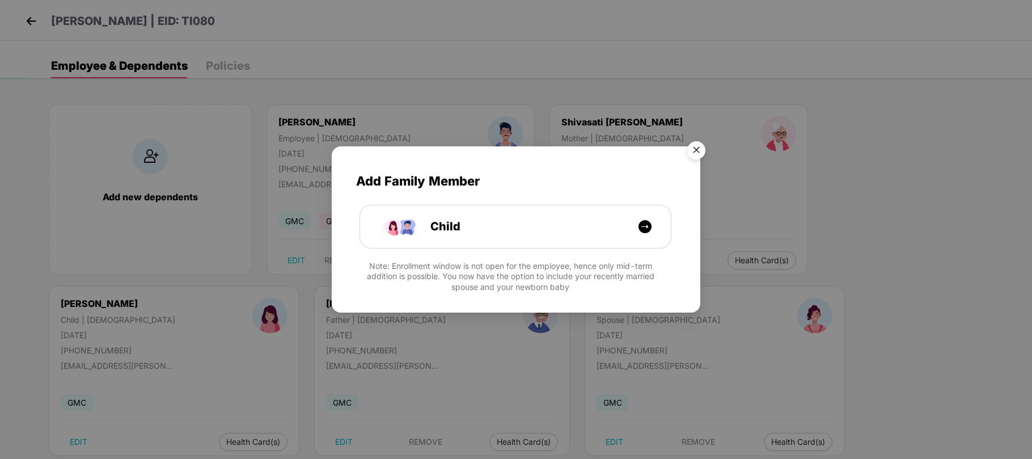
click at [692, 146] on img "Close" at bounding box center [696, 152] width 32 height 32
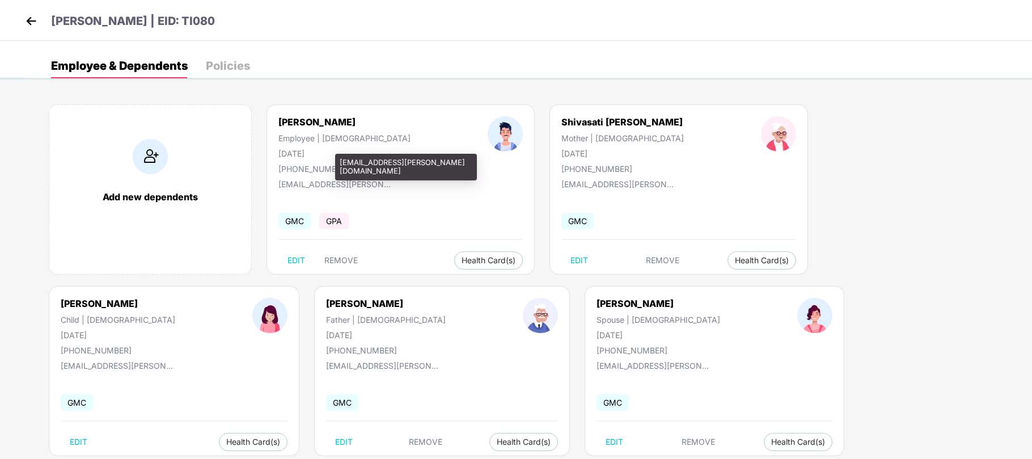
click at [381, 184] on div "avinash.biradar@transimpact.com" at bounding box center [334, 184] width 113 height 10
copy div "avinash.biradar@transimpact.com"
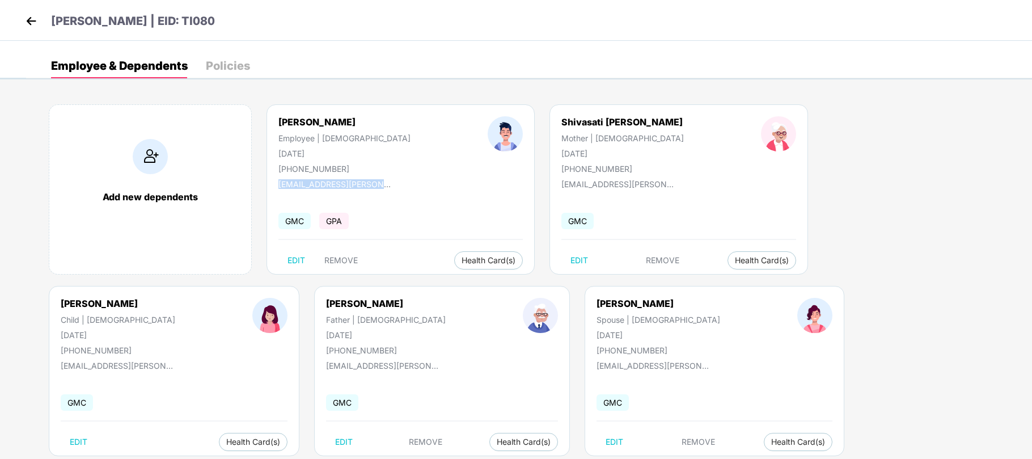
drag, startPoint x: 212, startPoint y: 23, endPoint x: 178, endPoint y: 23, distance: 34.0
click at [178, 23] on div "Avinash Biradar | EID: TI080" at bounding box center [516, 20] width 1032 height 41
copy p "TI080"
click at [28, 21] on img at bounding box center [31, 20] width 17 height 17
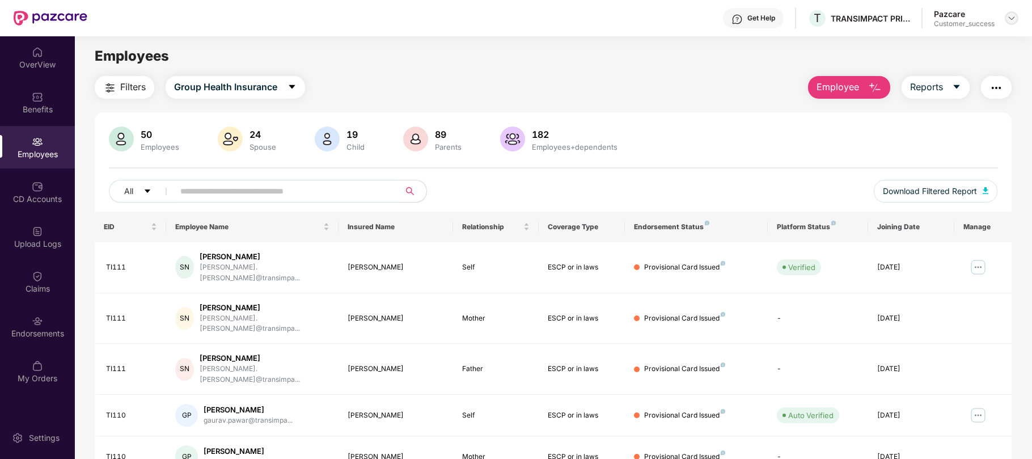
click at [1006, 22] on div at bounding box center [1011, 18] width 14 height 14
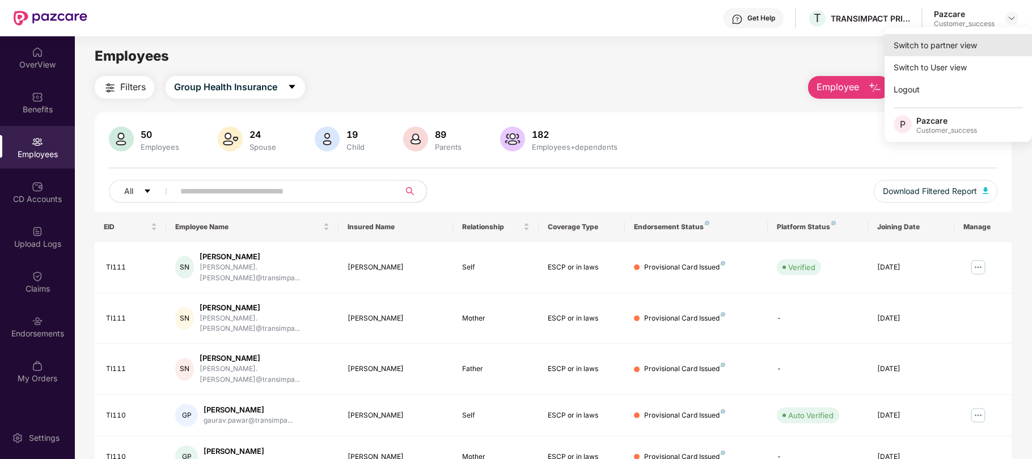
click at [956, 39] on div "Switch to partner view" at bounding box center [957, 45] width 147 height 22
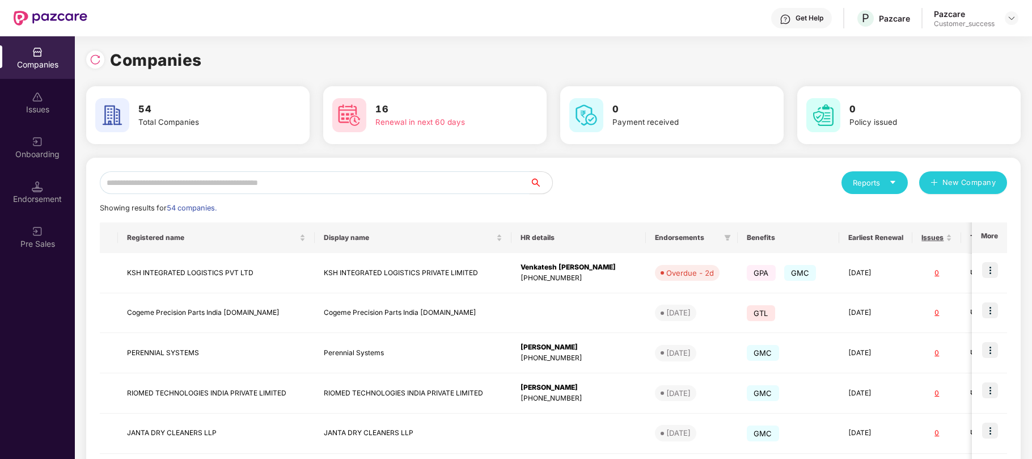
click at [350, 180] on input "text" at bounding box center [315, 182] width 430 height 23
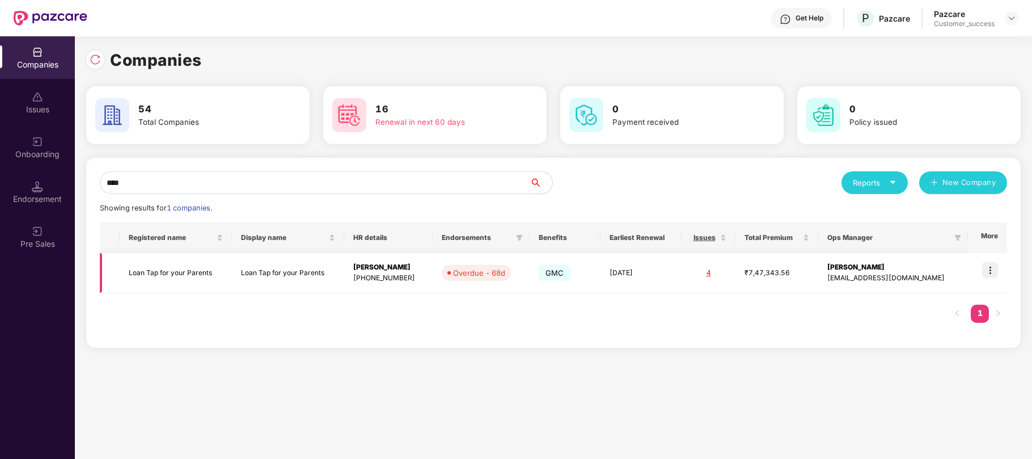
type input "****"
click at [990, 266] on img at bounding box center [990, 270] width 16 height 16
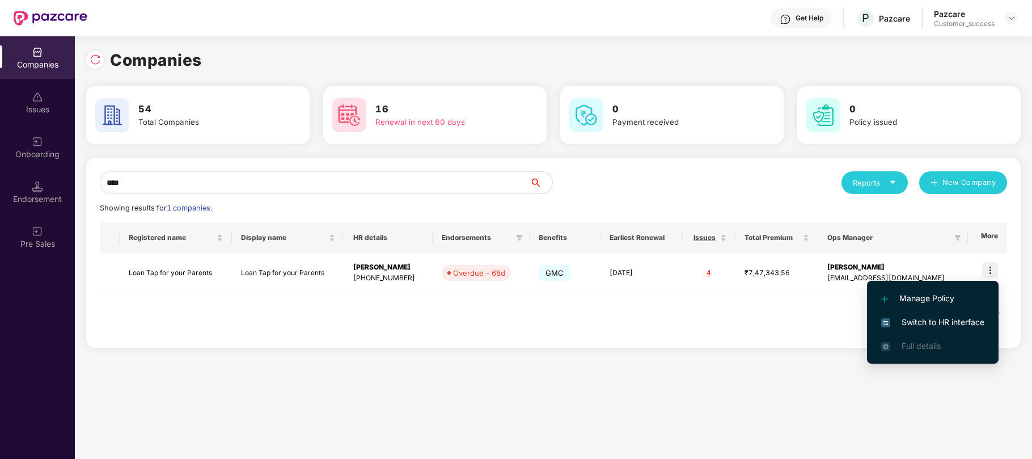
click at [941, 324] on span "Switch to HR interface" at bounding box center [932, 322] width 103 height 12
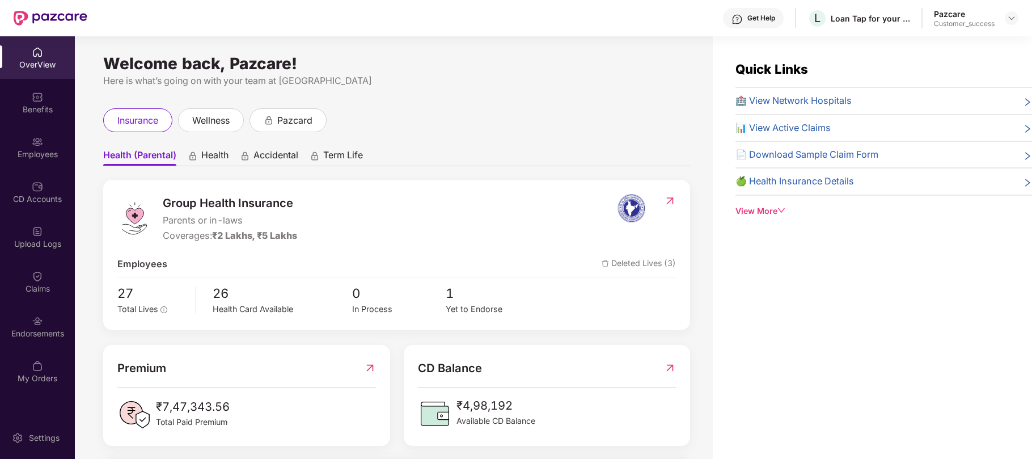
click at [37, 329] on div "Endorsements" at bounding box center [37, 333] width 75 height 11
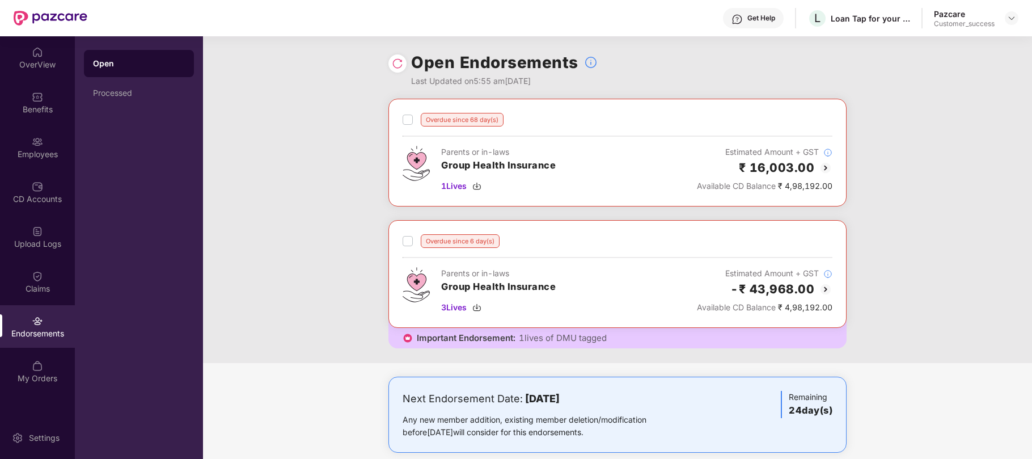
scroll to position [19, 0]
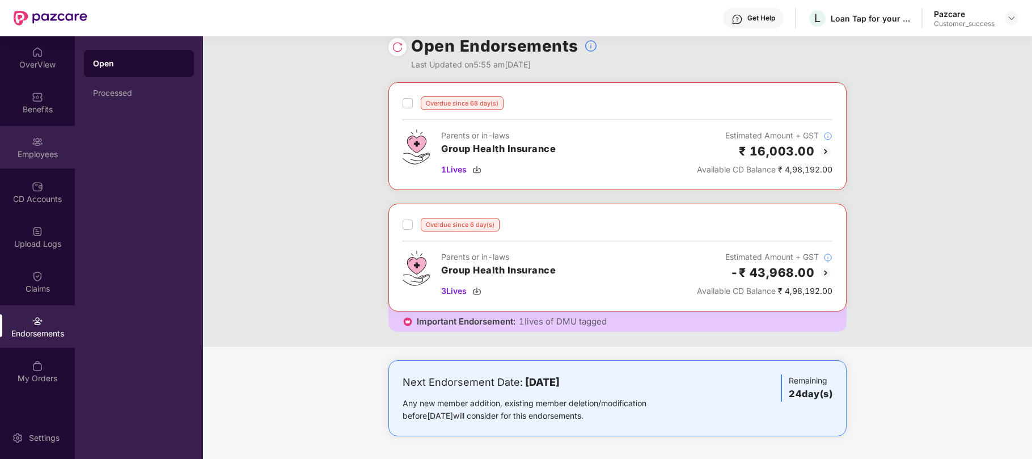
click at [37, 143] on img at bounding box center [37, 141] width 11 height 11
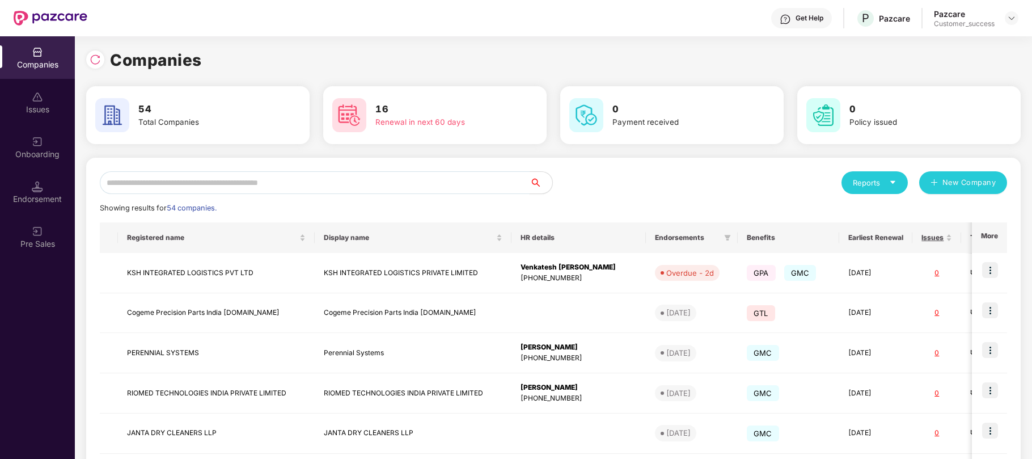
click at [202, 187] on input "text" at bounding box center [315, 182] width 430 height 23
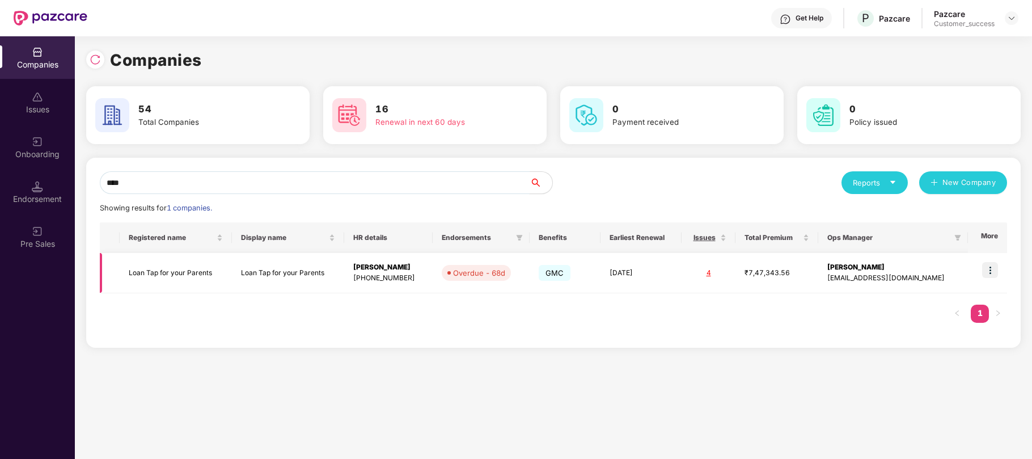
scroll to position [0, 1]
click at [239, 181] on input "****" at bounding box center [315, 182] width 430 height 23
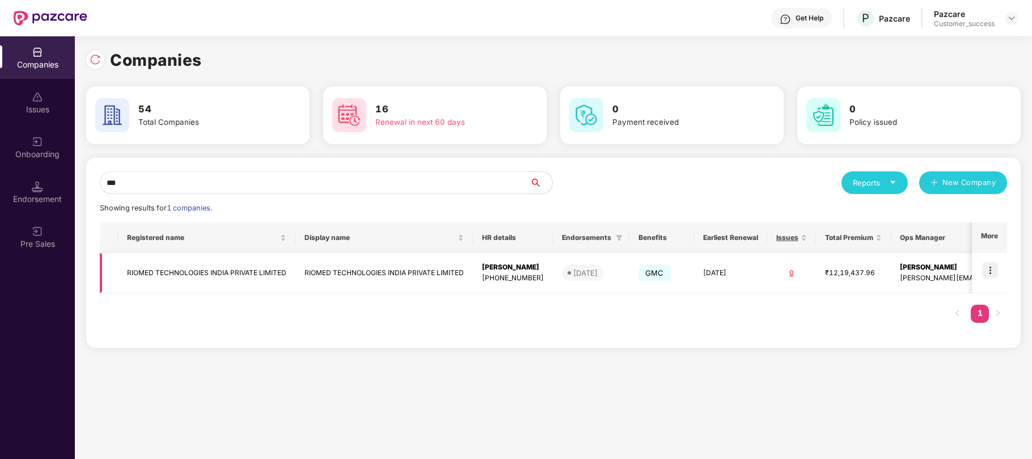
type input "***"
click at [985, 266] on img at bounding box center [990, 270] width 16 height 16
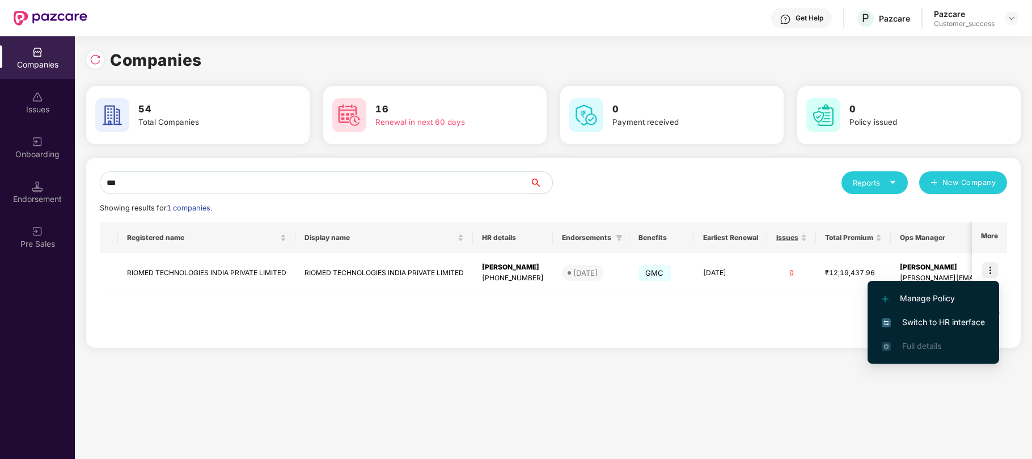
click at [915, 320] on span "Switch to HR interface" at bounding box center [932, 322] width 103 height 12
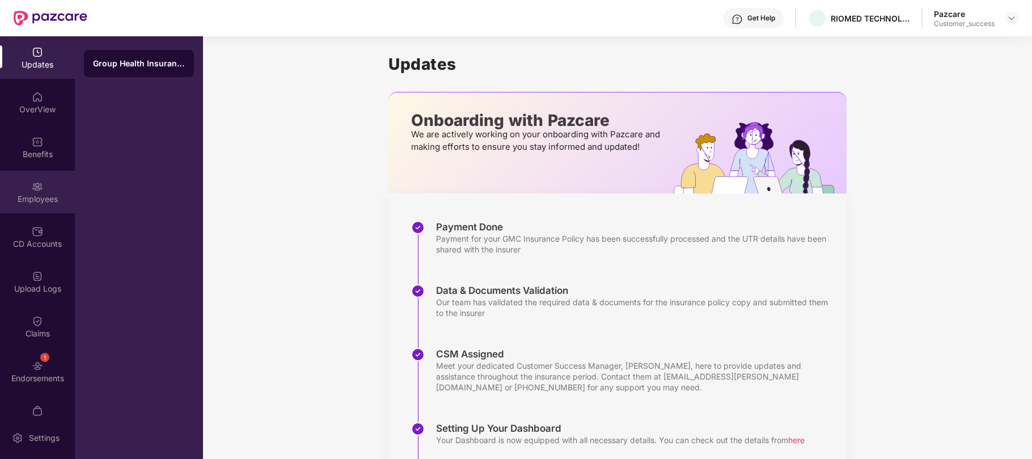
click at [32, 186] on img at bounding box center [37, 186] width 11 height 11
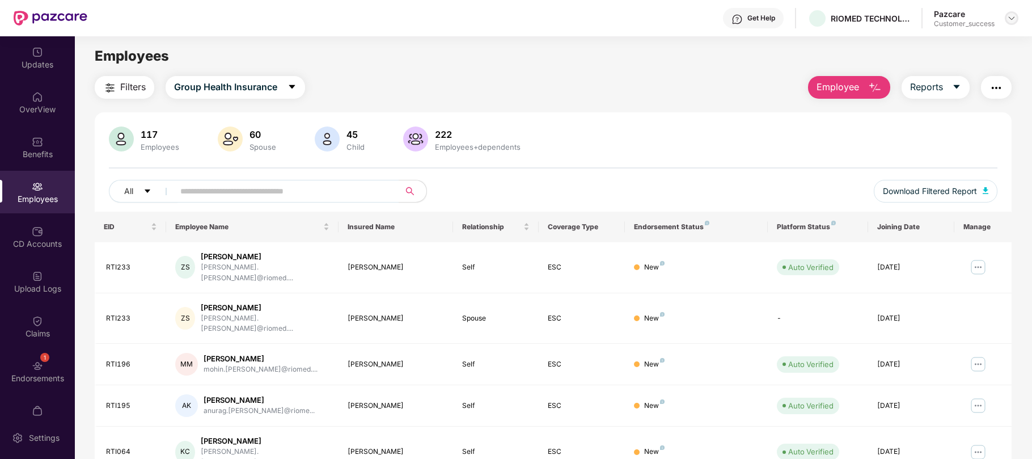
click at [1010, 18] on img at bounding box center [1011, 18] width 9 height 9
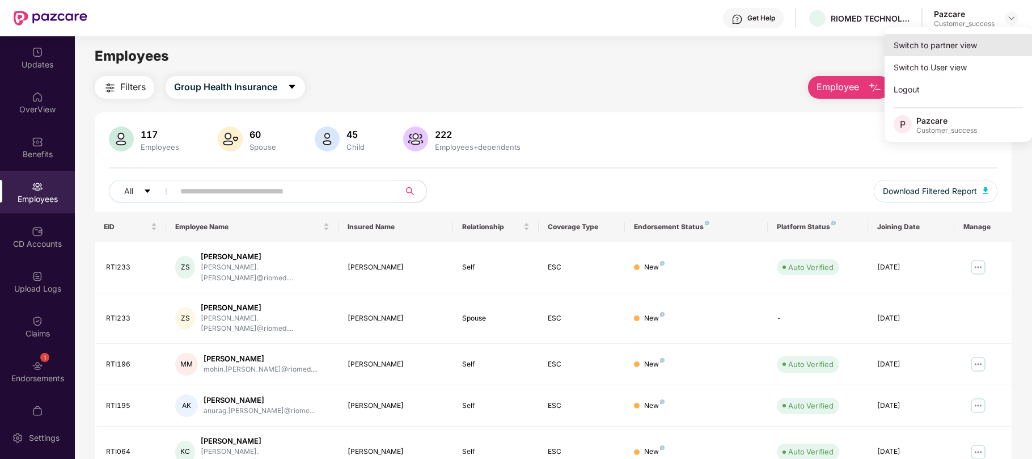
click at [908, 43] on div "Switch to partner view" at bounding box center [957, 45] width 147 height 22
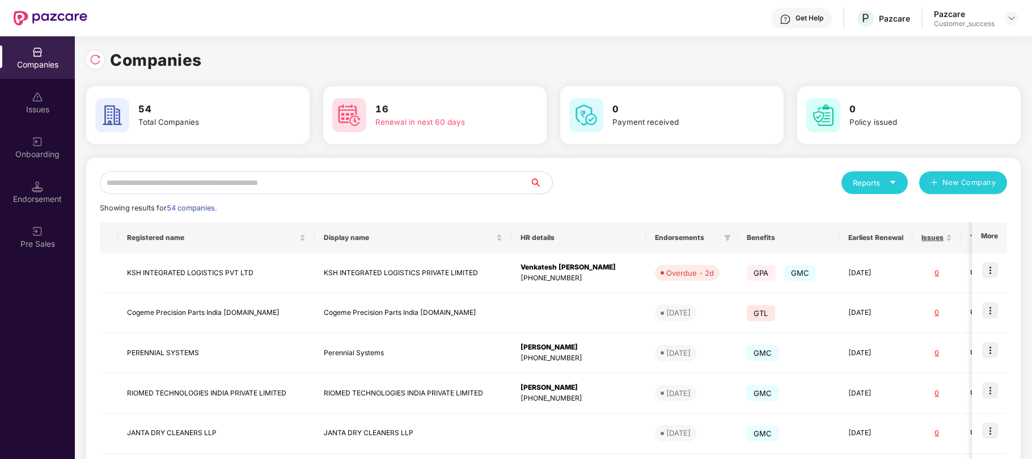
click at [391, 177] on input "text" at bounding box center [315, 182] width 430 height 23
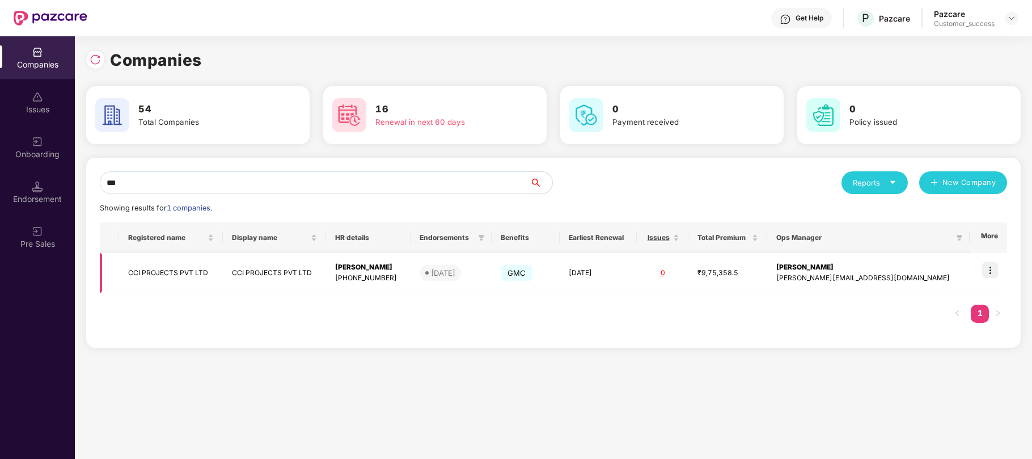
type input "***"
click at [994, 270] on img at bounding box center [990, 270] width 16 height 16
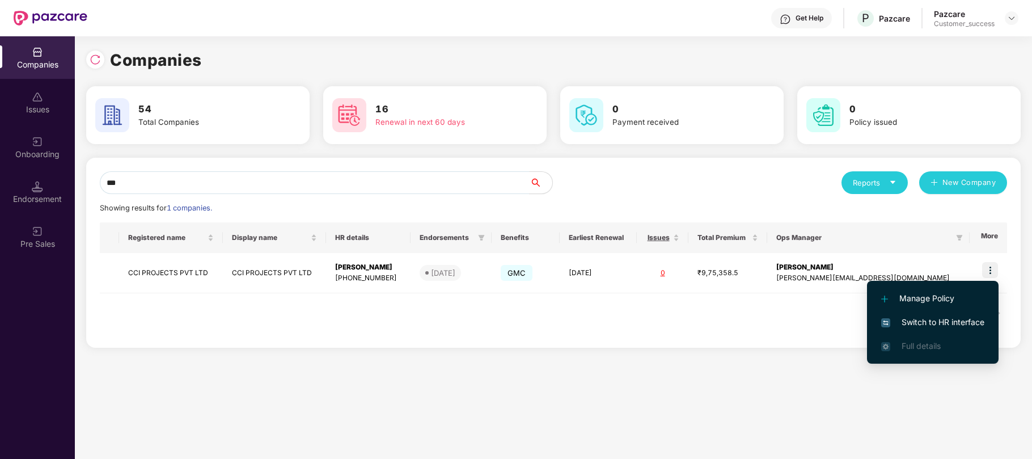
click at [934, 317] on span "Switch to HR interface" at bounding box center [932, 322] width 103 height 12
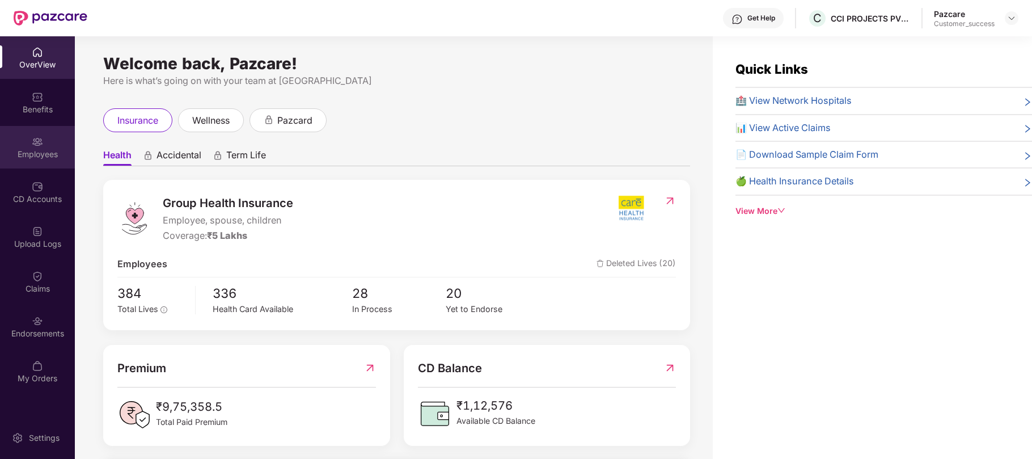
click at [33, 136] on img at bounding box center [37, 141] width 11 height 11
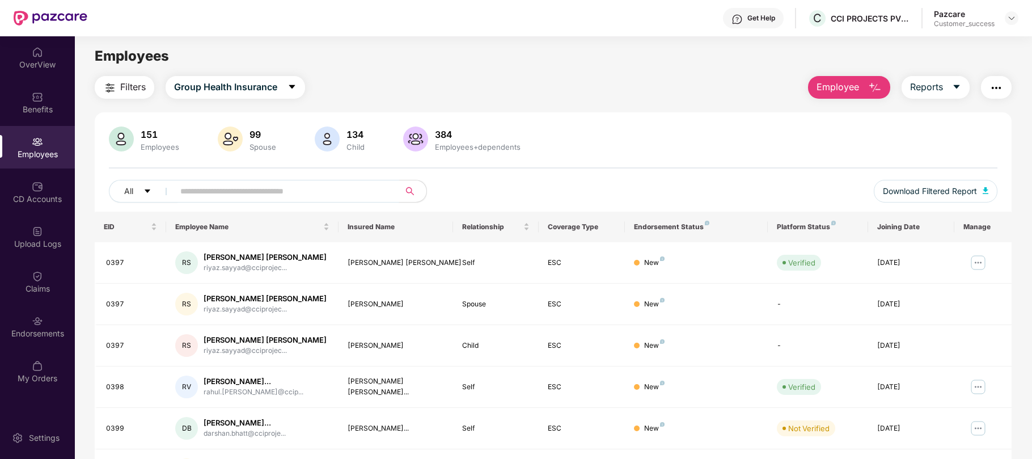
click at [222, 186] on input "text" at bounding box center [282, 191] width 204 height 17
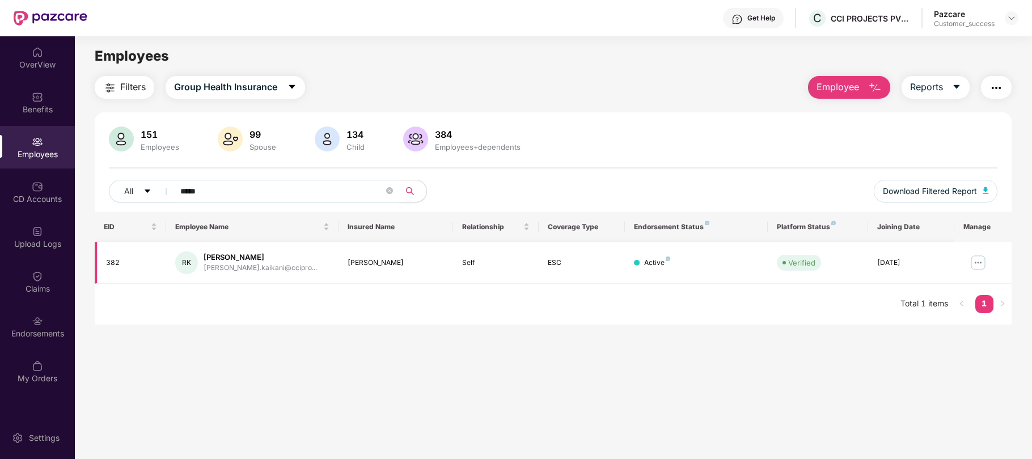
type input "*****"
click at [978, 262] on img at bounding box center [978, 262] width 18 height 18
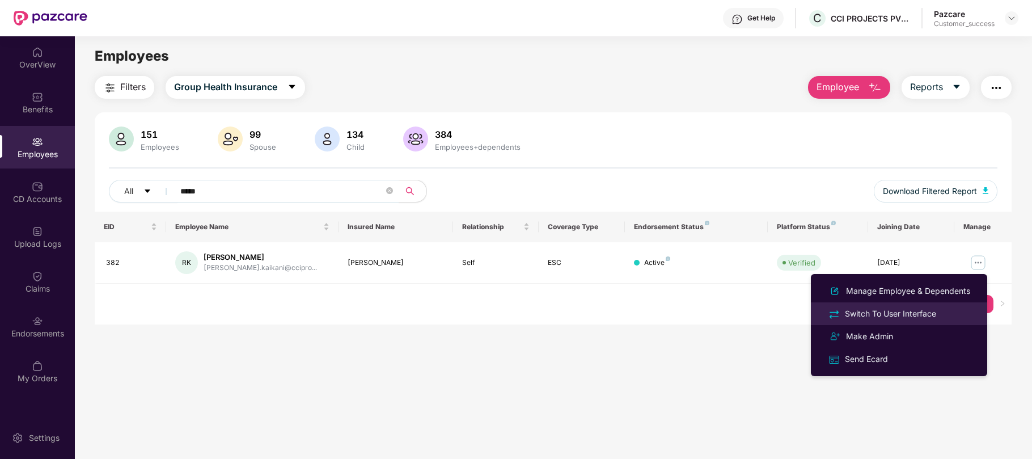
click at [914, 311] on div "Switch To User Interface" at bounding box center [890, 313] width 96 height 12
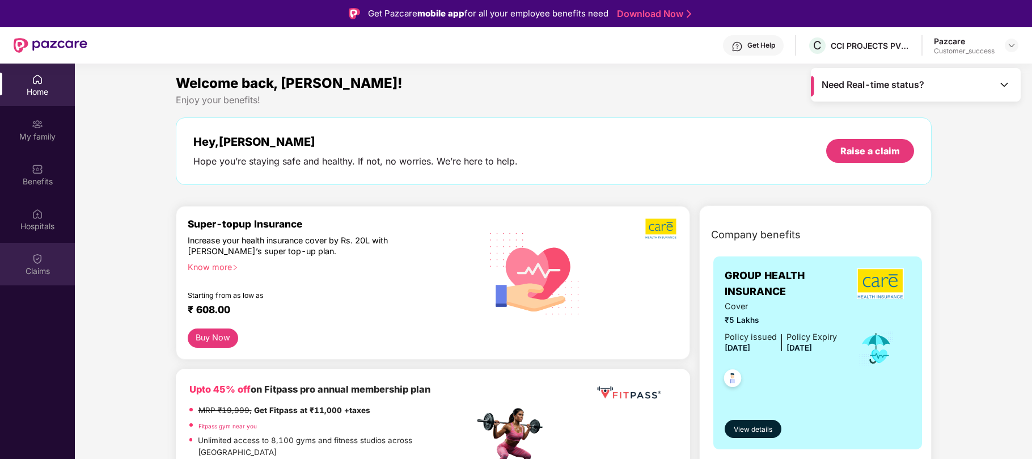
click at [37, 253] on img at bounding box center [37, 258] width 11 height 11
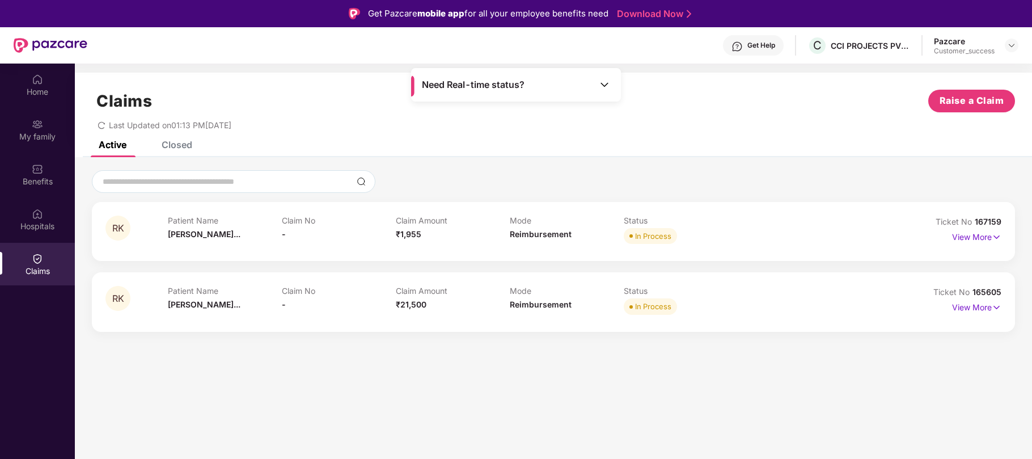
click at [184, 146] on div "Closed" at bounding box center [177, 144] width 31 height 11
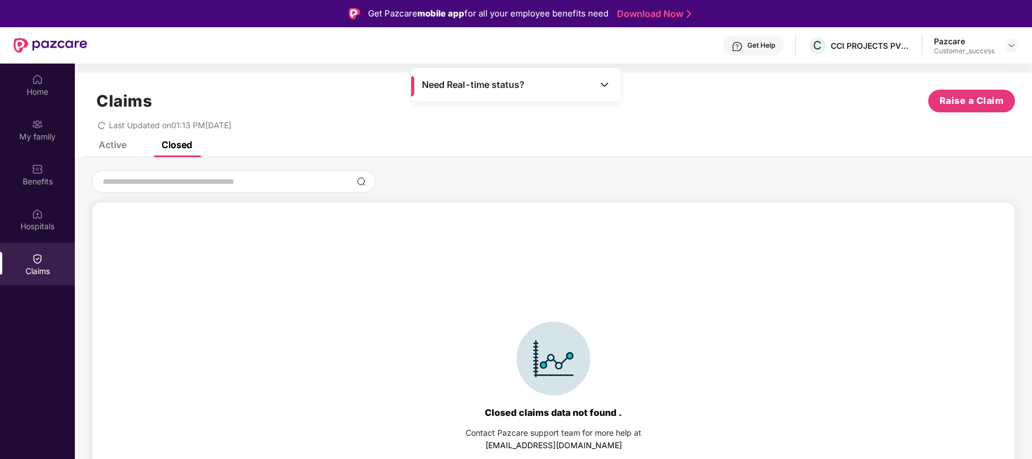
click at [122, 144] on div "Active" at bounding box center [113, 144] width 28 height 11
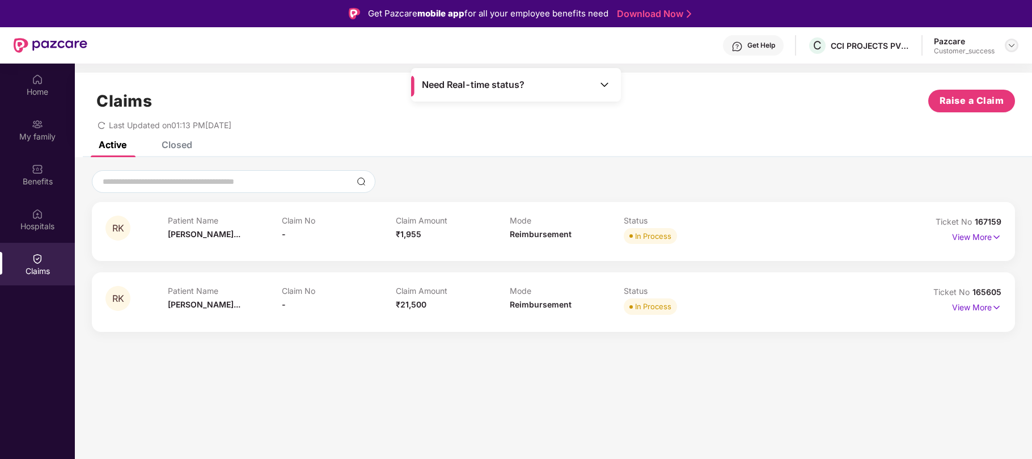
click at [1011, 46] on img at bounding box center [1011, 45] width 9 height 9
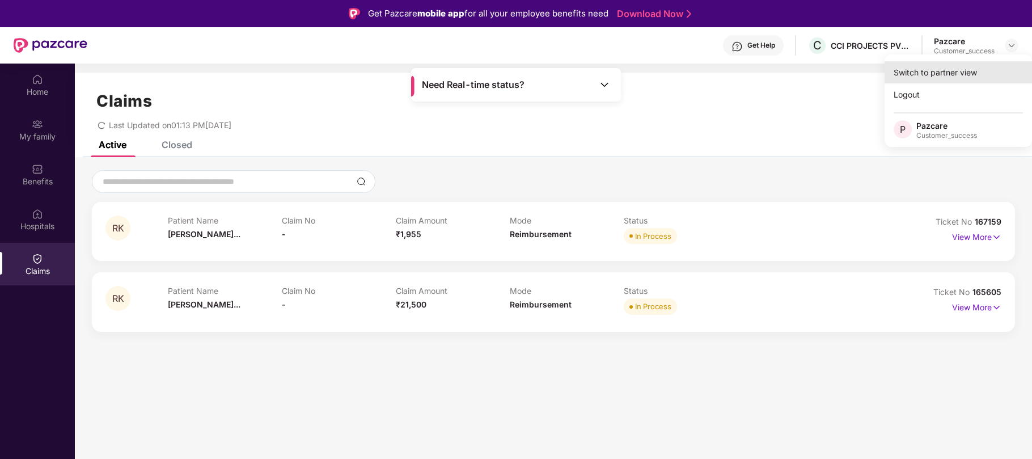
click at [939, 75] on div "Switch to partner view" at bounding box center [957, 72] width 147 height 22
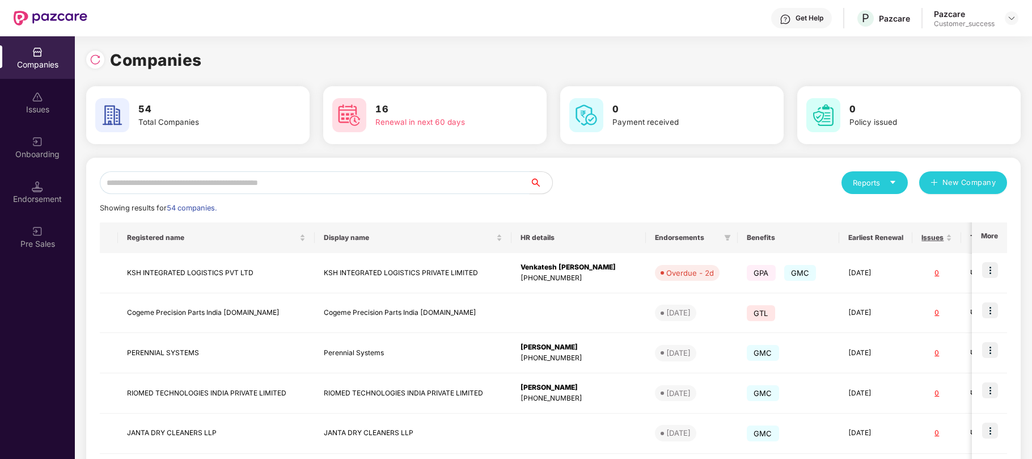
click at [282, 183] on input "text" at bounding box center [315, 182] width 430 height 23
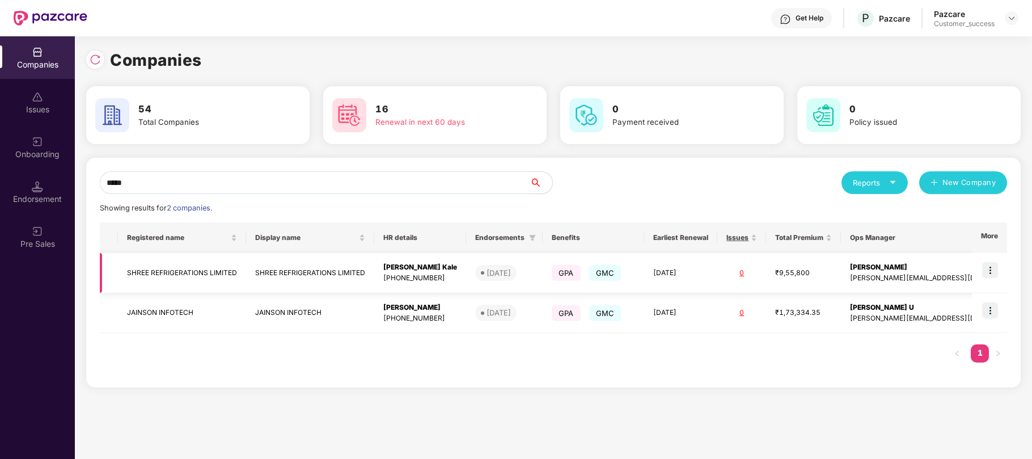
type input "*****"
click at [994, 273] on img at bounding box center [990, 270] width 16 height 16
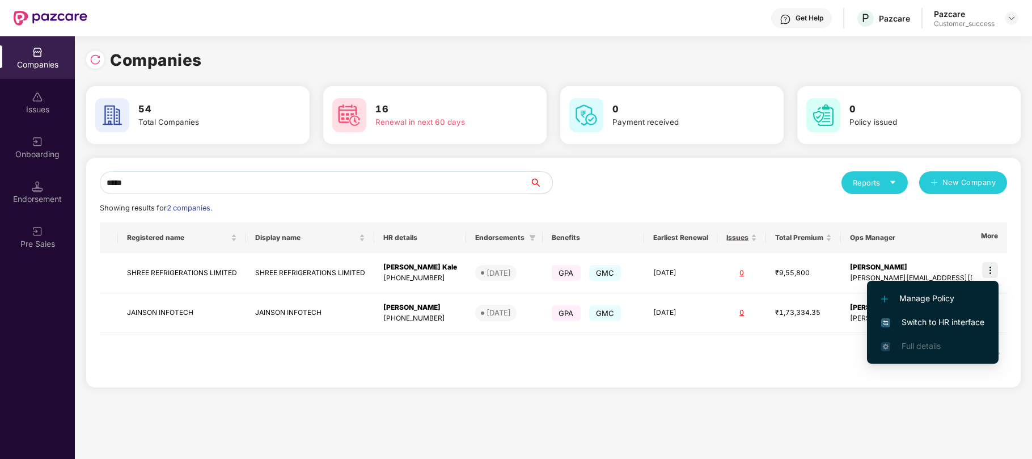
click at [897, 321] on span "Switch to HR interface" at bounding box center [932, 322] width 103 height 12
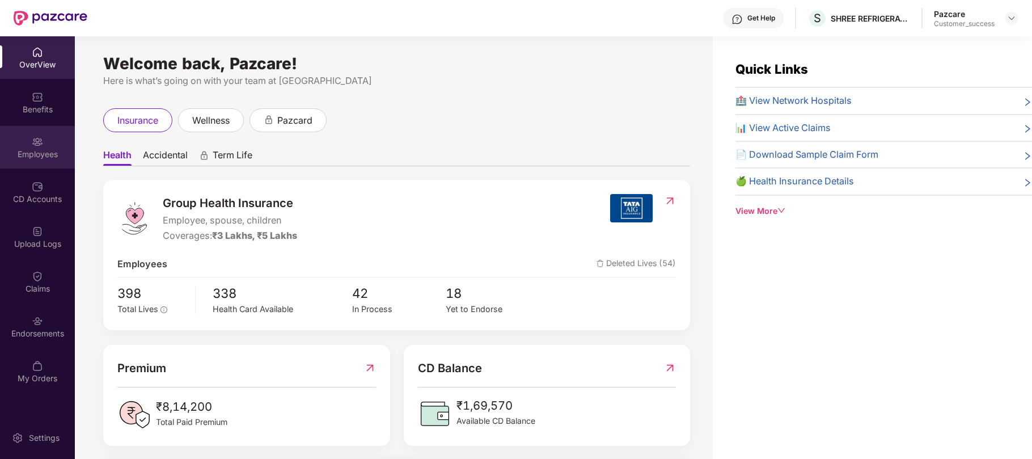
click at [43, 142] on div "Employees" at bounding box center [37, 147] width 75 height 43
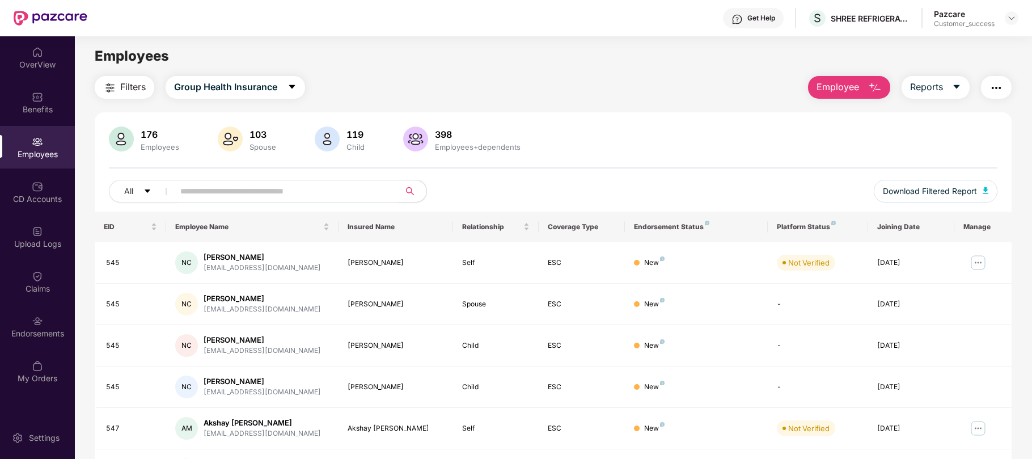
click at [245, 201] on span at bounding box center [283, 191] width 232 height 23
click at [241, 196] on input "text" at bounding box center [282, 191] width 204 height 17
paste input "*********"
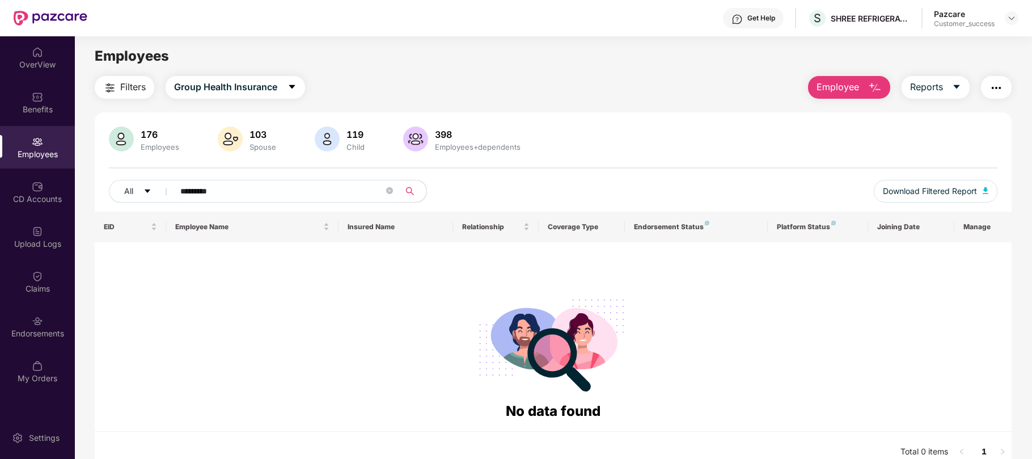
click at [241, 196] on input "*********" at bounding box center [282, 191] width 204 height 17
type input "*"
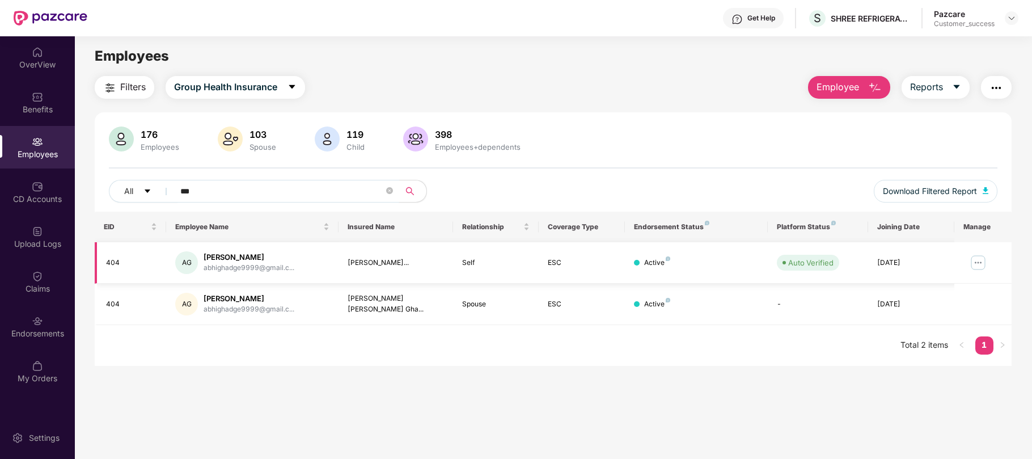
type input "***"
click at [982, 264] on img at bounding box center [978, 262] width 18 height 18
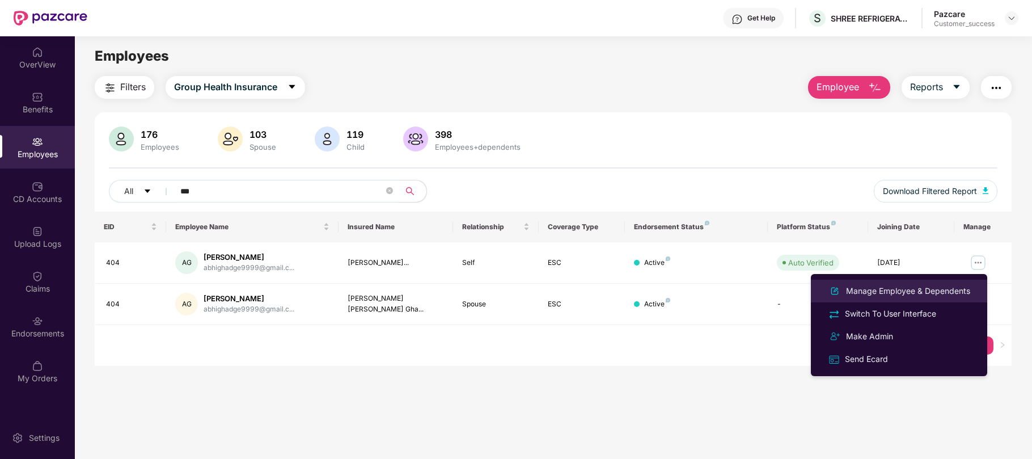
click at [931, 291] on div "Manage Employee & Dependents" at bounding box center [907, 291] width 129 height 12
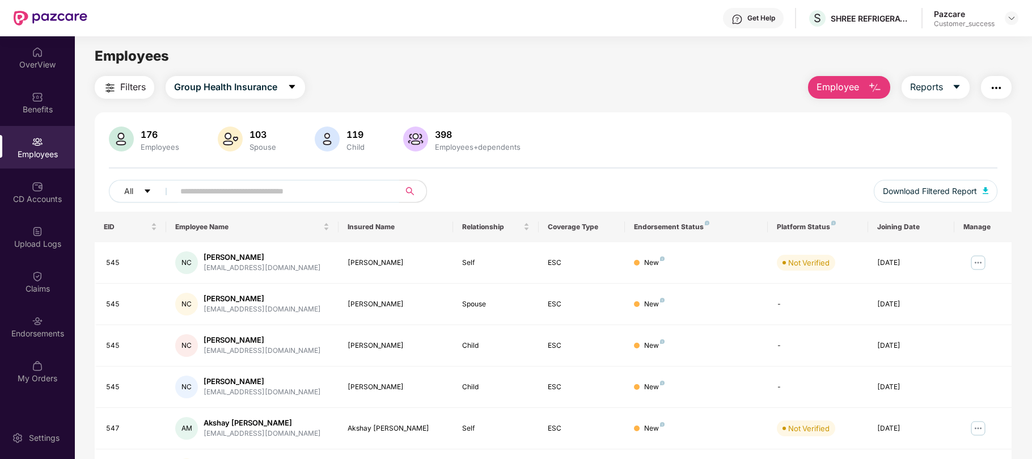
click at [339, 184] on input "text" at bounding box center [282, 191] width 204 height 17
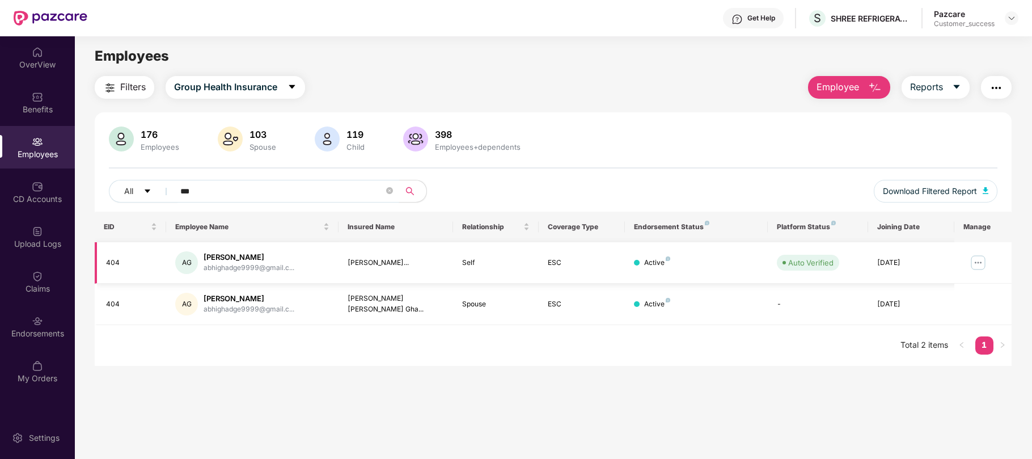
type input "***"
click at [976, 261] on img at bounding box center [978, 262] width 18 height 18
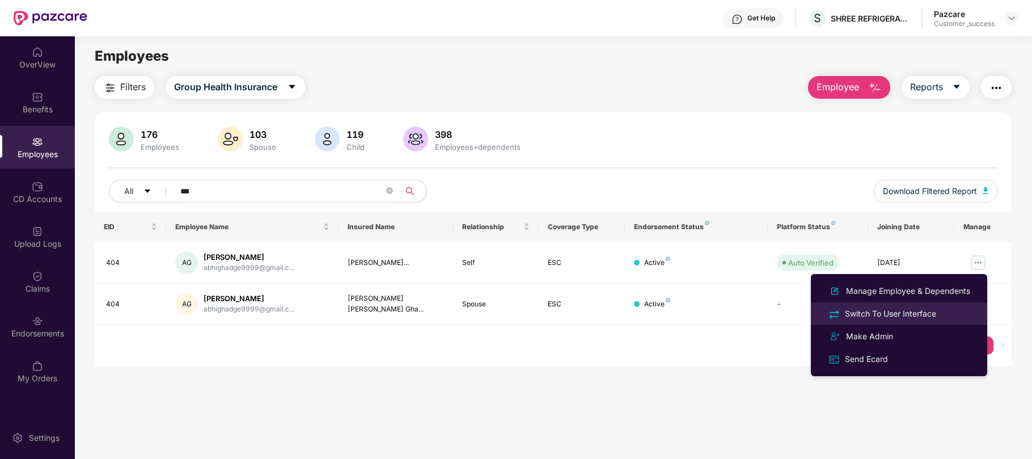
click at [902, 315] on div "Switch To User Interface" at bounding box center [890, 313] width 96 height 12
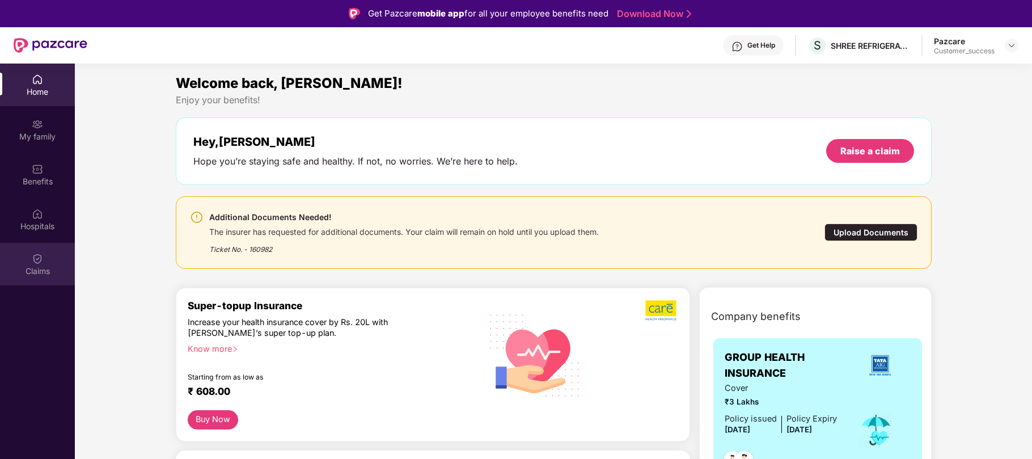
click at [35, 265] on div "Claims" at bounding box center [37, 270] width 75 height 11
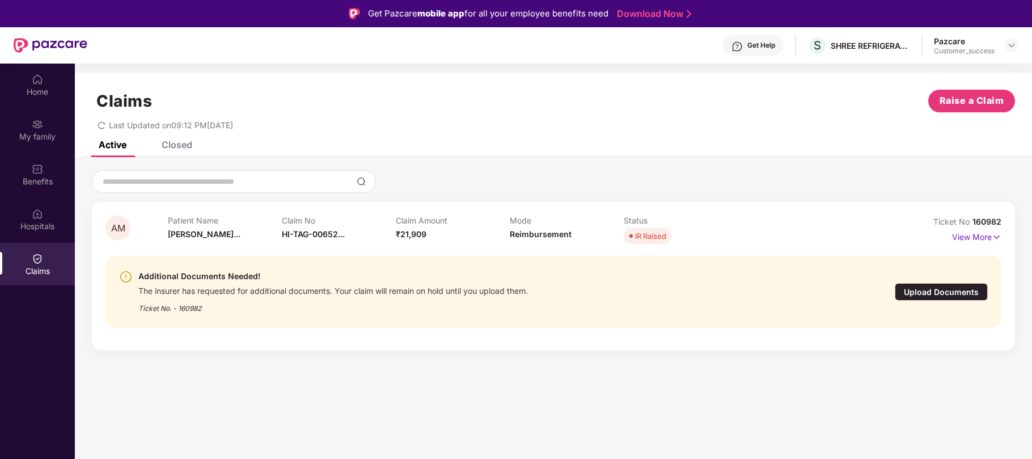
click at [921, 291] on div "Upload Documents" at bounding box center [941, 292] width 93 height 18
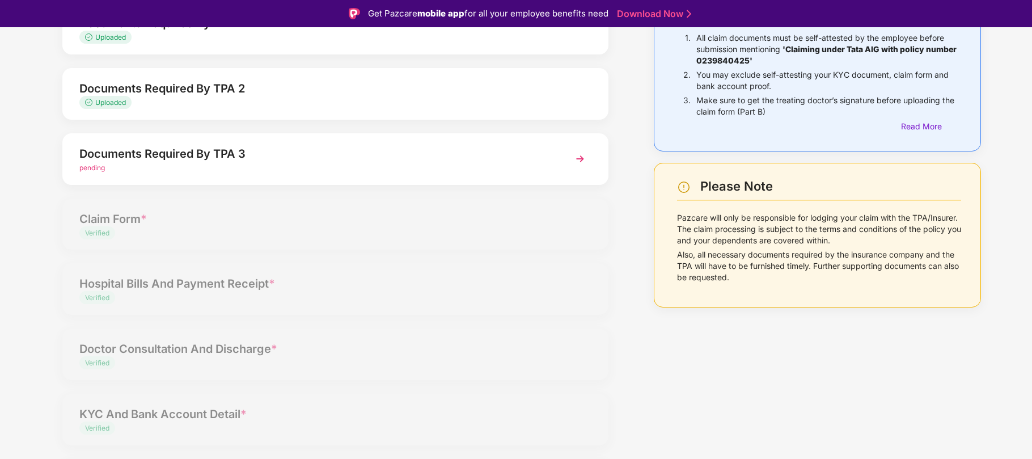
scroll to position [111, 0]
click at [669, 336] on div "Things to Note While Uploading Claim Documents 1. All claim documents must be s…" at bounding box center [818, 248] width 362 height 559
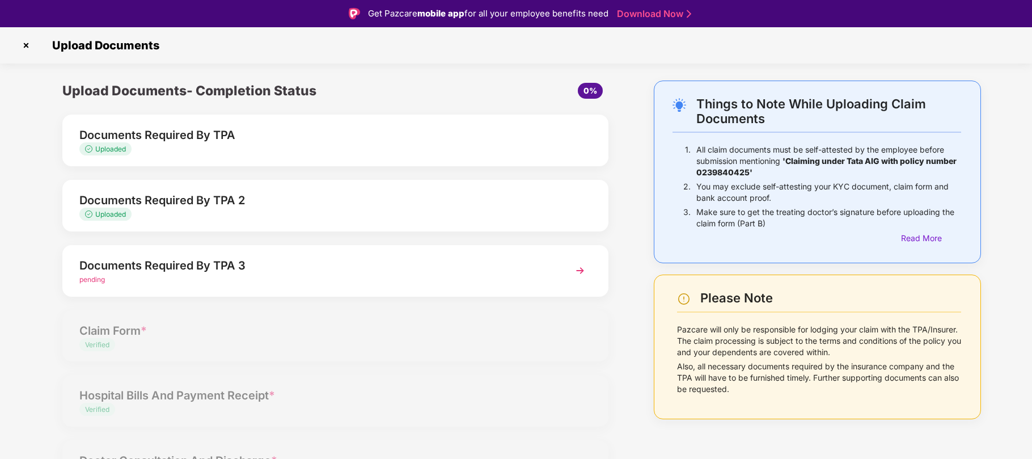
click at [98, 278] on span "pending" at bounding box center [92, 279] width 26 height 9
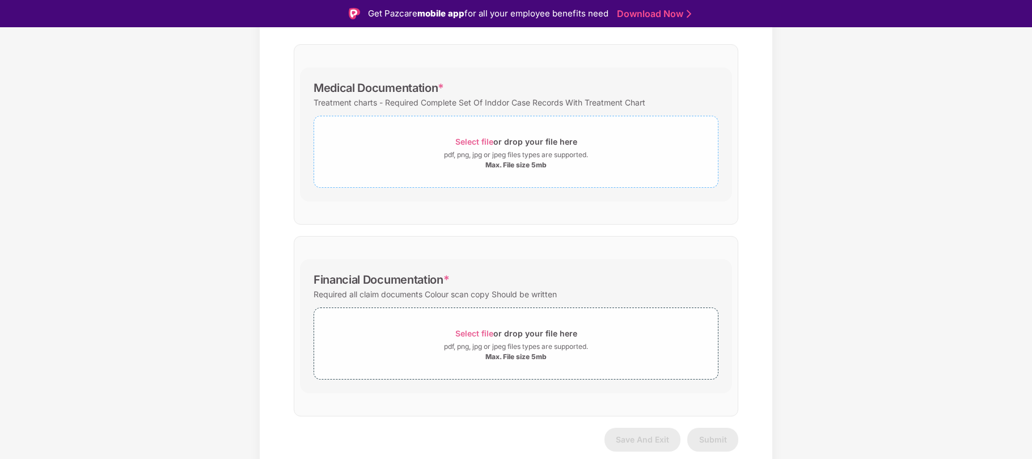
scroll to position [236, 0]
click at [466, 329] on span "Select file" at bounding box center [474, 333] width 38 height 10
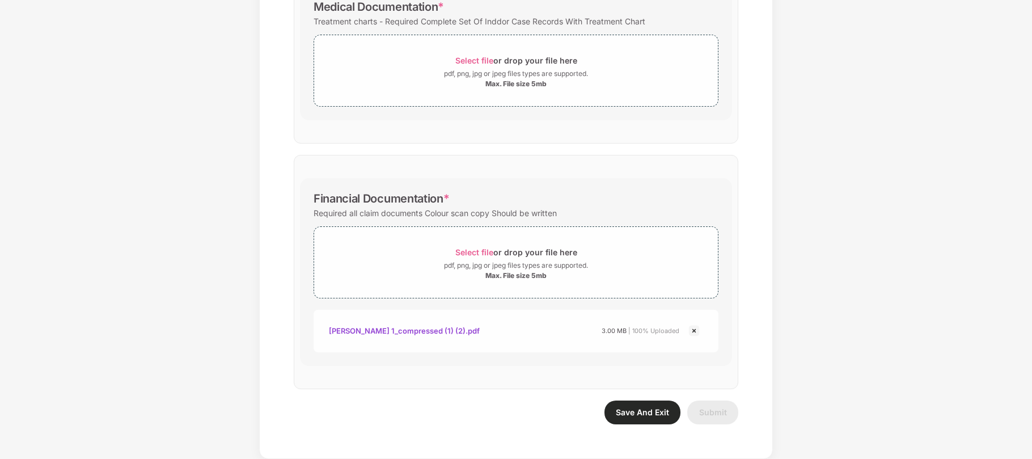
scroll to position [289, 0]
click at [478, 63] on span "Select file" at bounding box center [474, 61] width 38 height 10
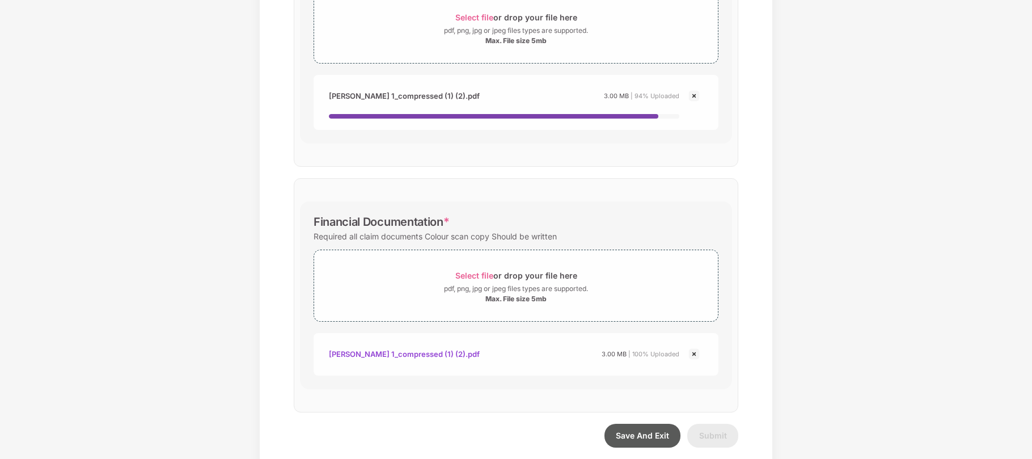
scroll to position [356, 0]
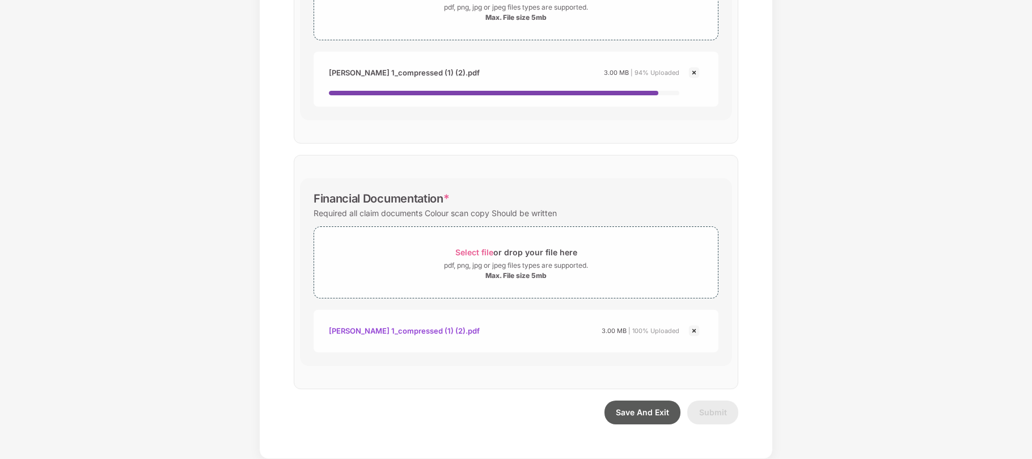
click at [843, 255] on div "Documents List > Documents Required By TPA 3 Documents Required By TPA 3 Passwo…" at bounding box center [516, 79] width 1032 height 760
click at [644, 418] on button "Save And Exit" at bounding box center [642, 412] width 76 height 24
